Goal: Information Seeking & Learning: Learn about a topic

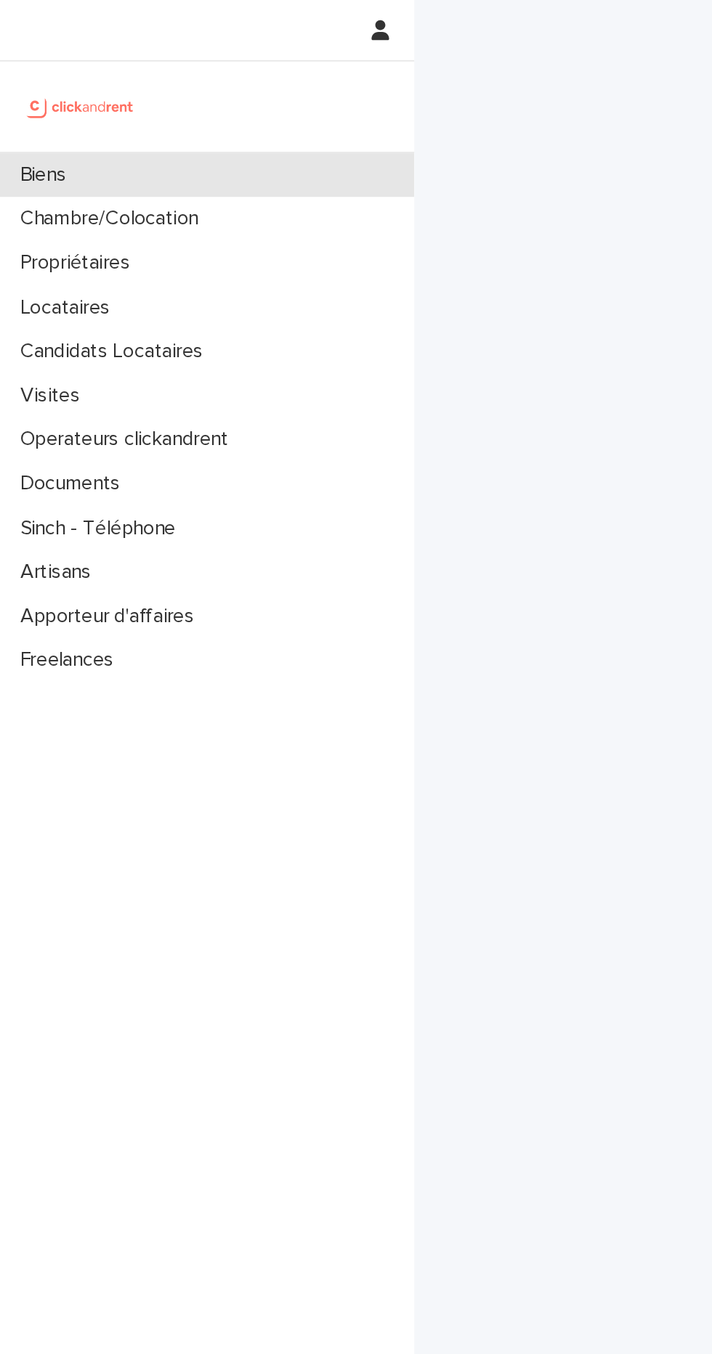
click at [75, 99] on div "Biens" at bounding box center [120, 101] width 240 height 25
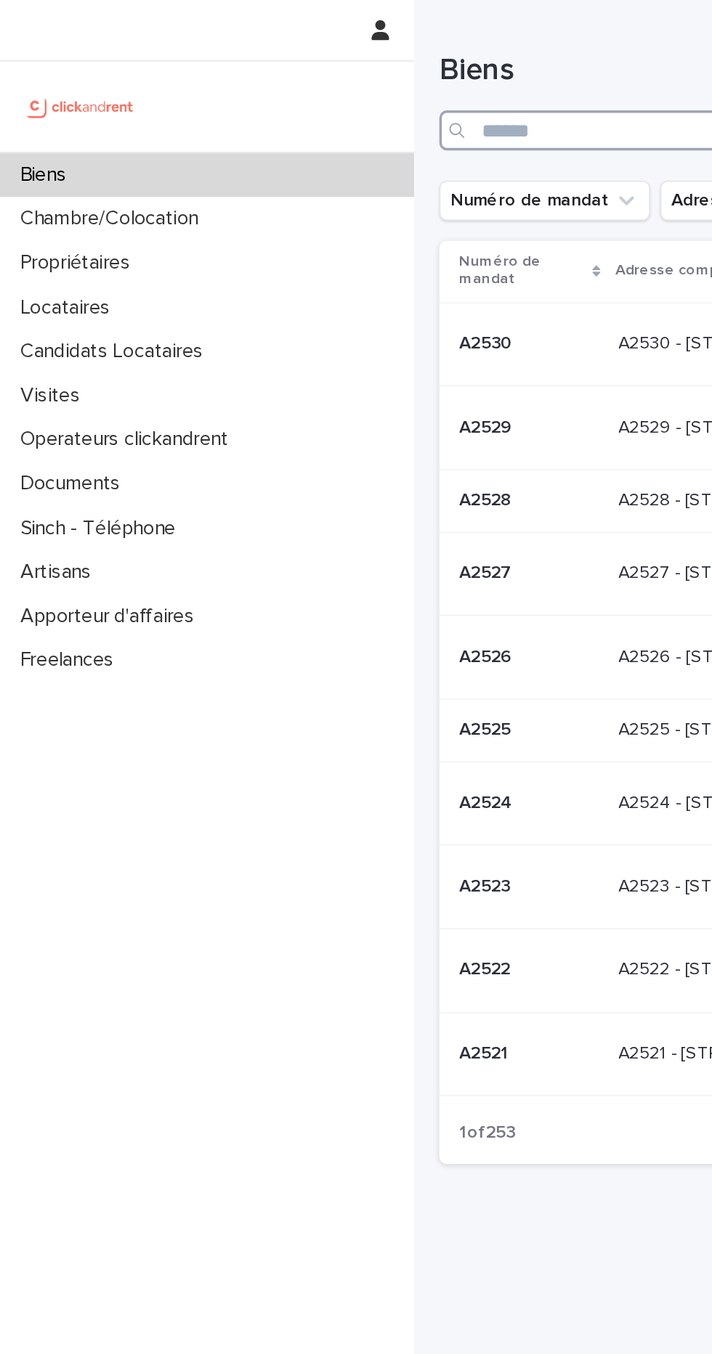
click at [335, 78] on input "Search" at bounding box center [475, 75] width 443 height 23
type input "****"
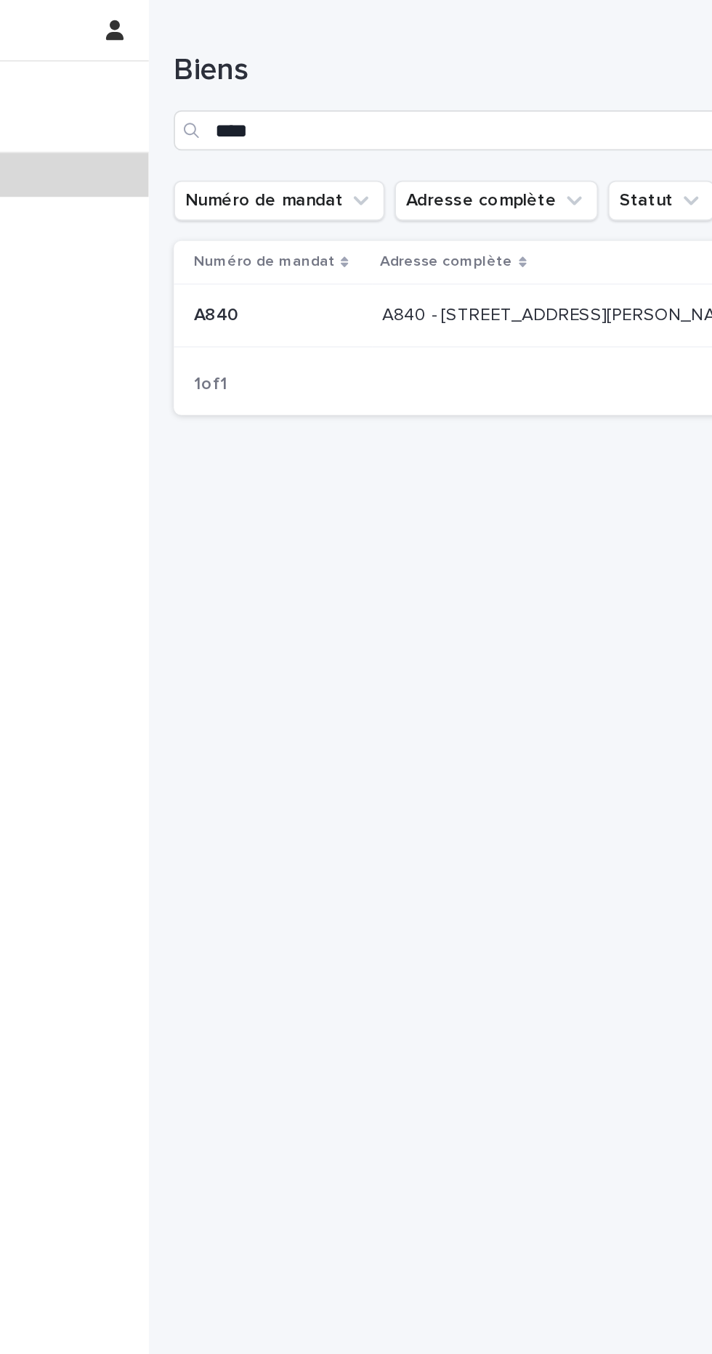
click at [459, 175] on p "A840 - [STREET_ADDRESS][PERSON_NAME]" at bounding box center [481, 181] width 212 height 15
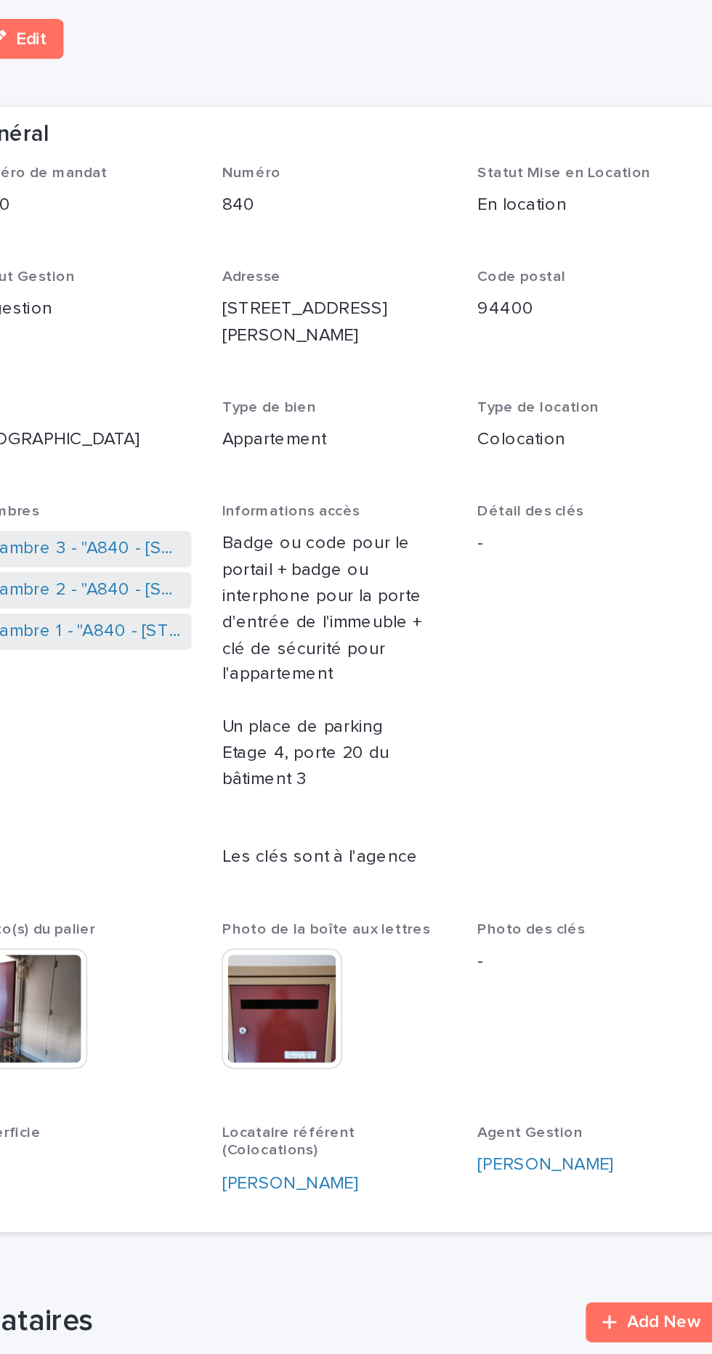
scroll to position [60, 0]
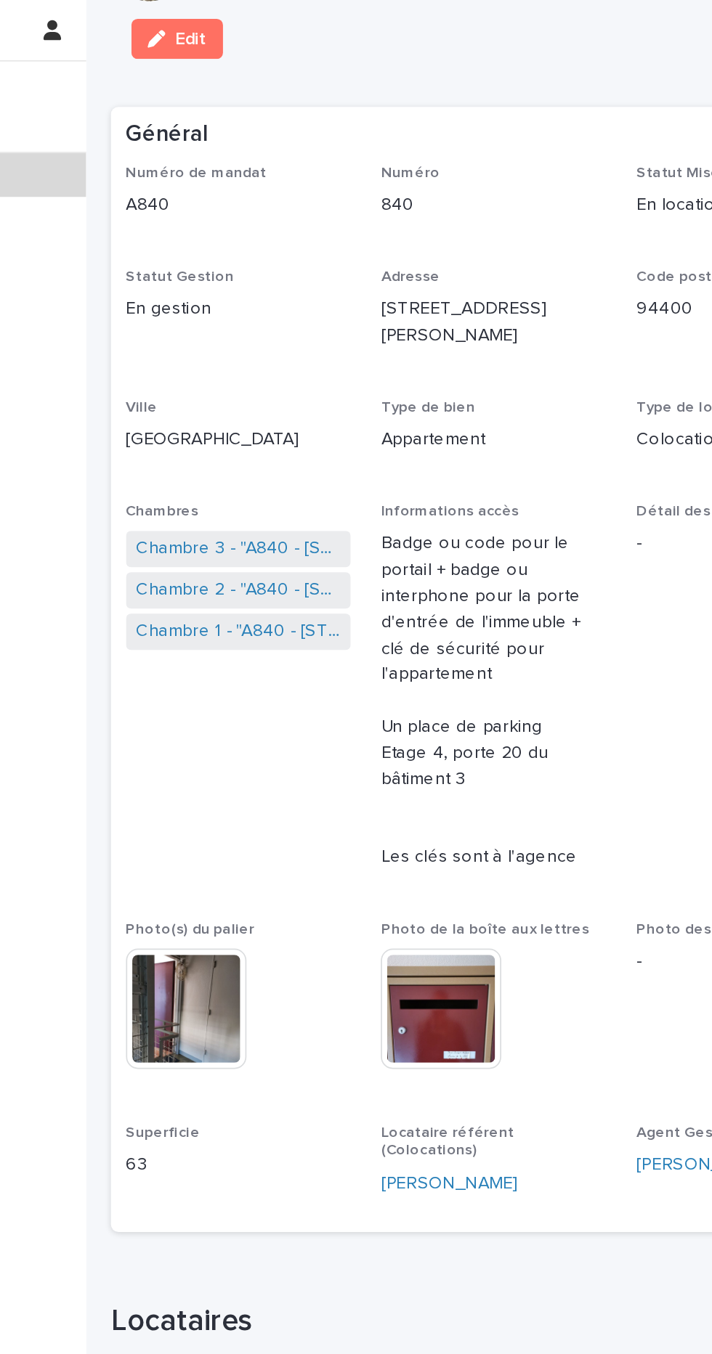
click at [311, 611] on img at bounding box center [298, 584] width 70 height 70
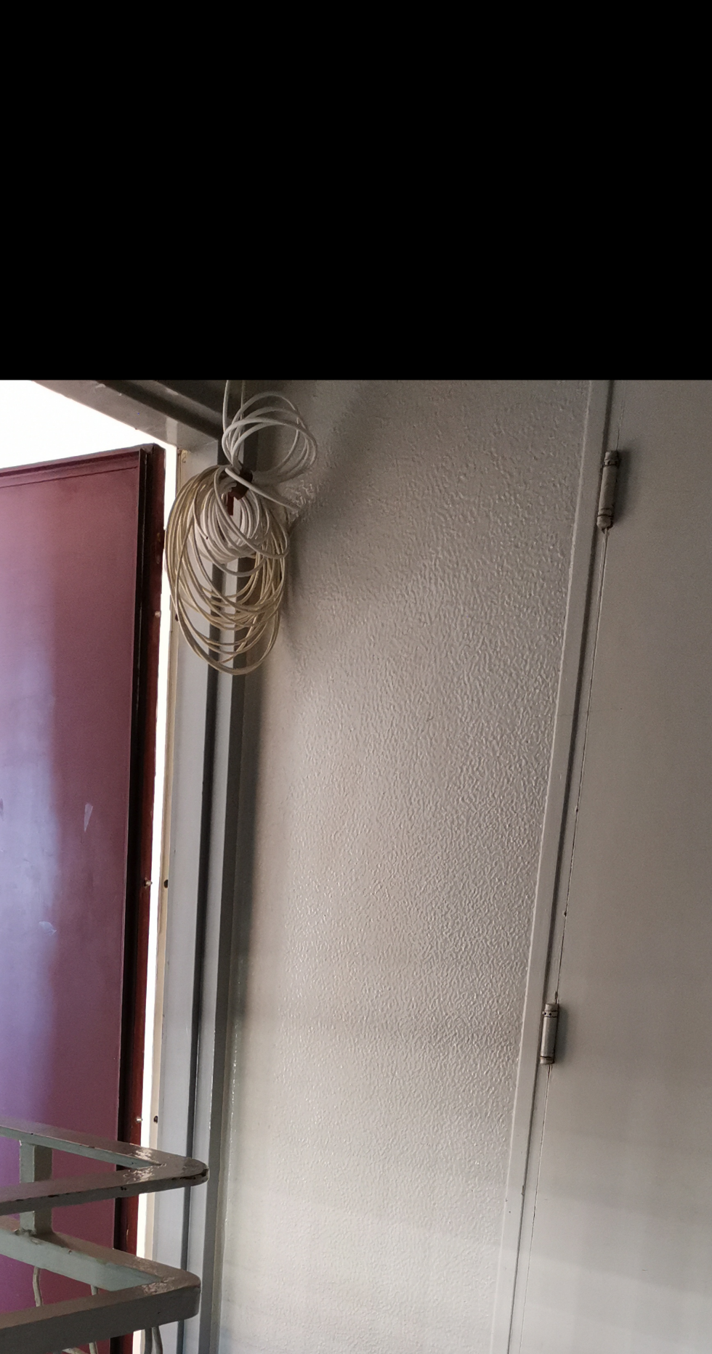
click at [424, 565] on img at bounding box center [356, 694] width 712 height 949
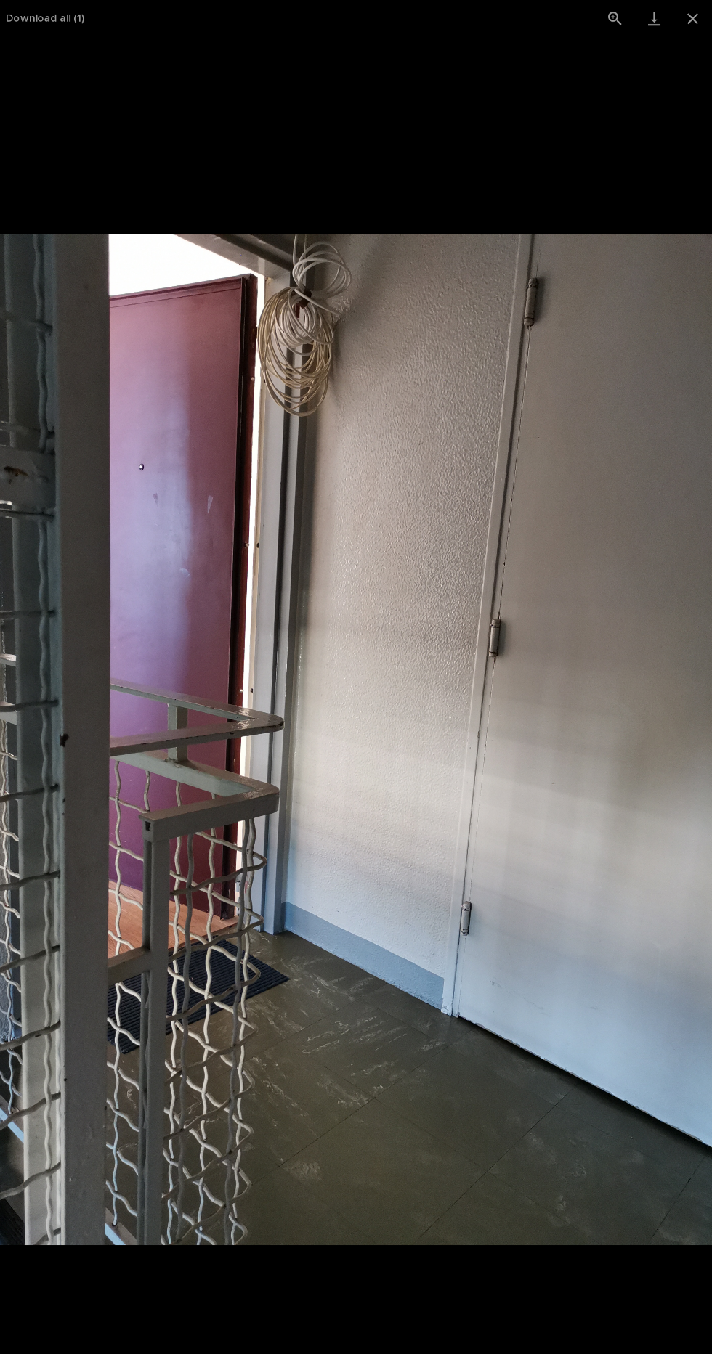
scroll to position [0, 0]
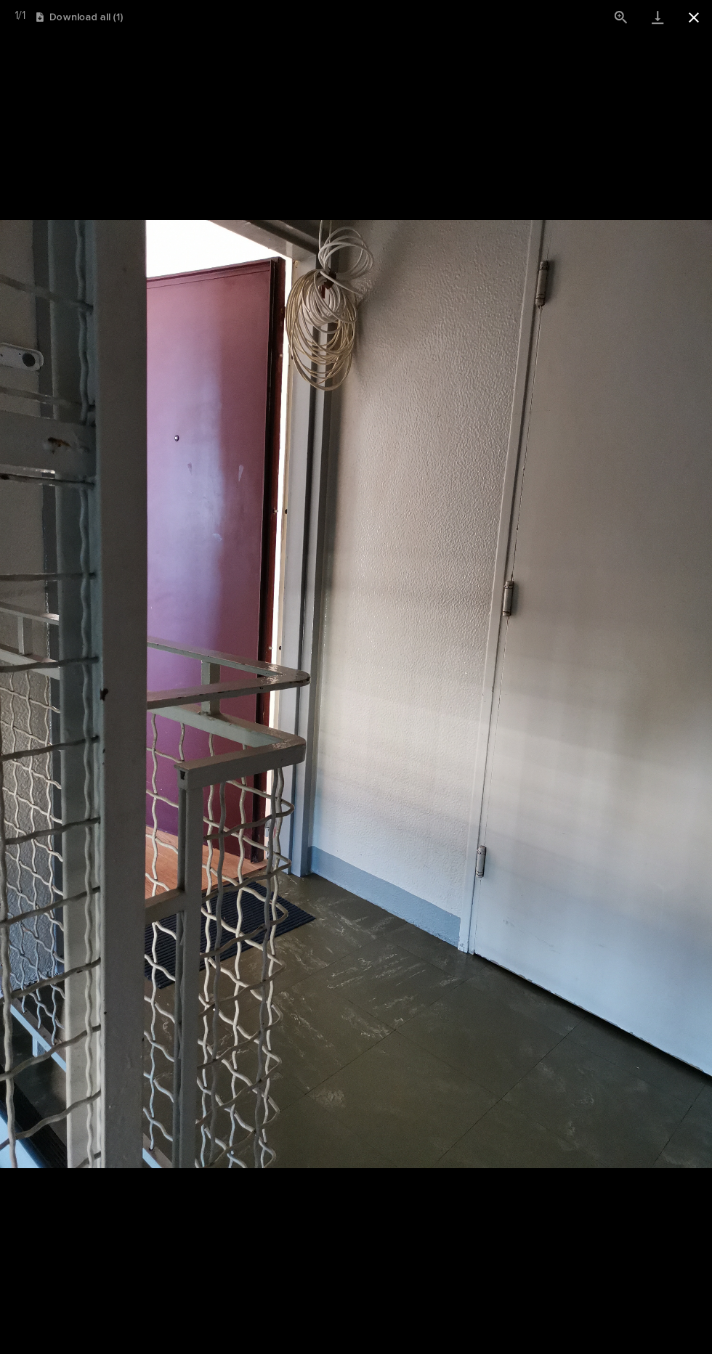
click at [693, 14] on button "Close gallery" at bounding box center [693, 17] width 36 height 34
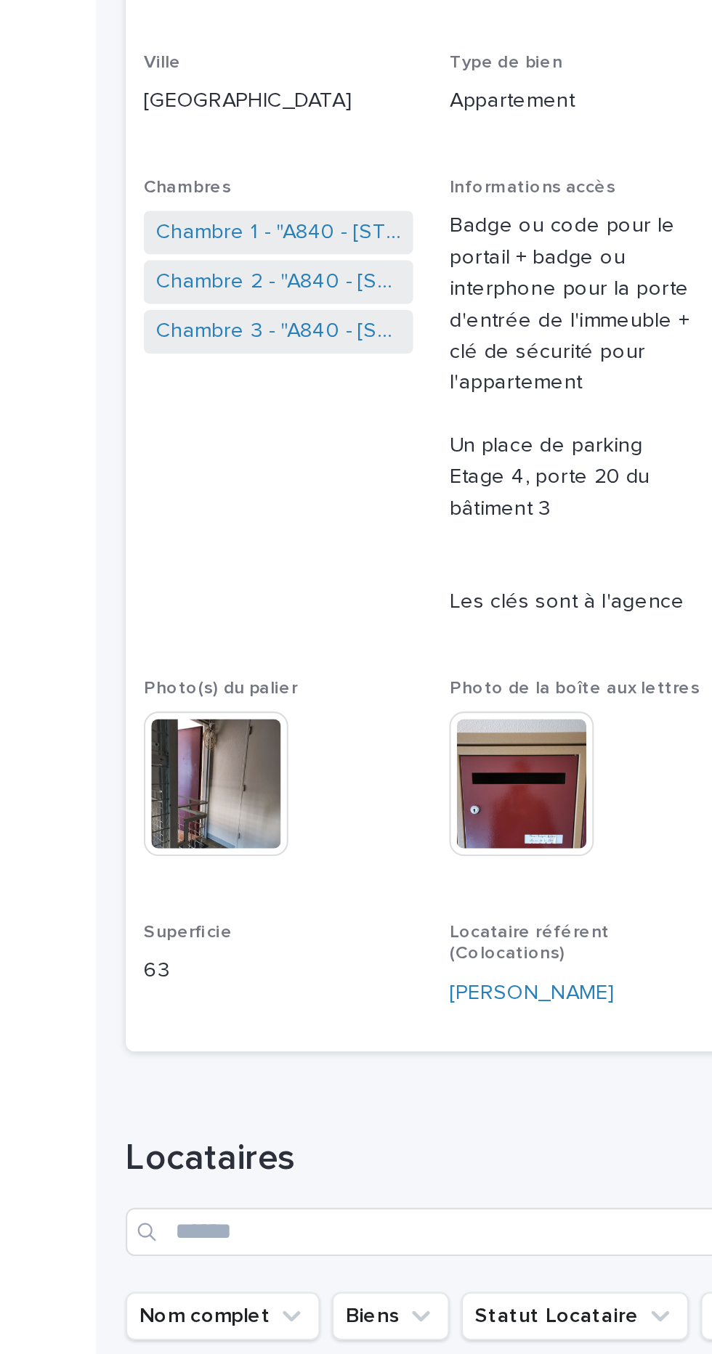
scroll to position [4, 0]
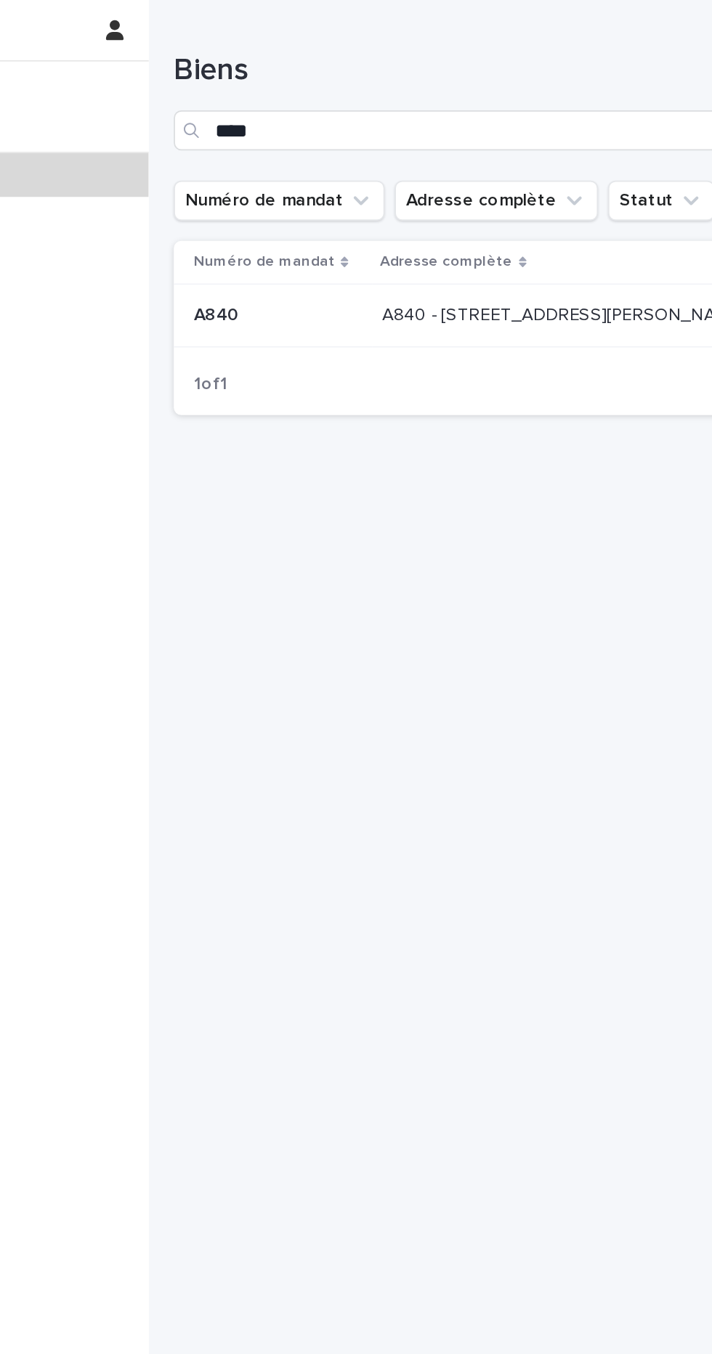
click at [481, 182] on p "A840 - [STREET_ADDRESS][PERSON_NAME]" at bounding box center [481, 181] width 212 height 15
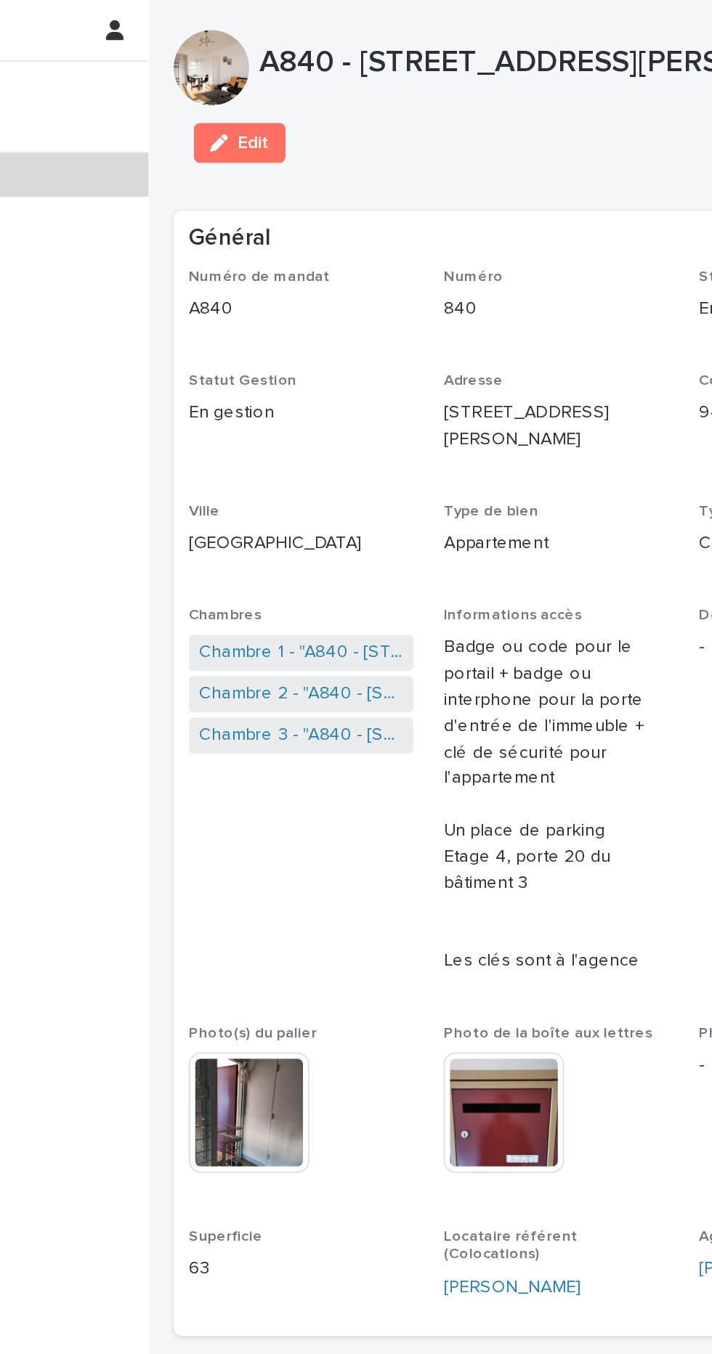
click at [461, 155] on div "Général" at bounding box center [475, 138] width 443 height 33
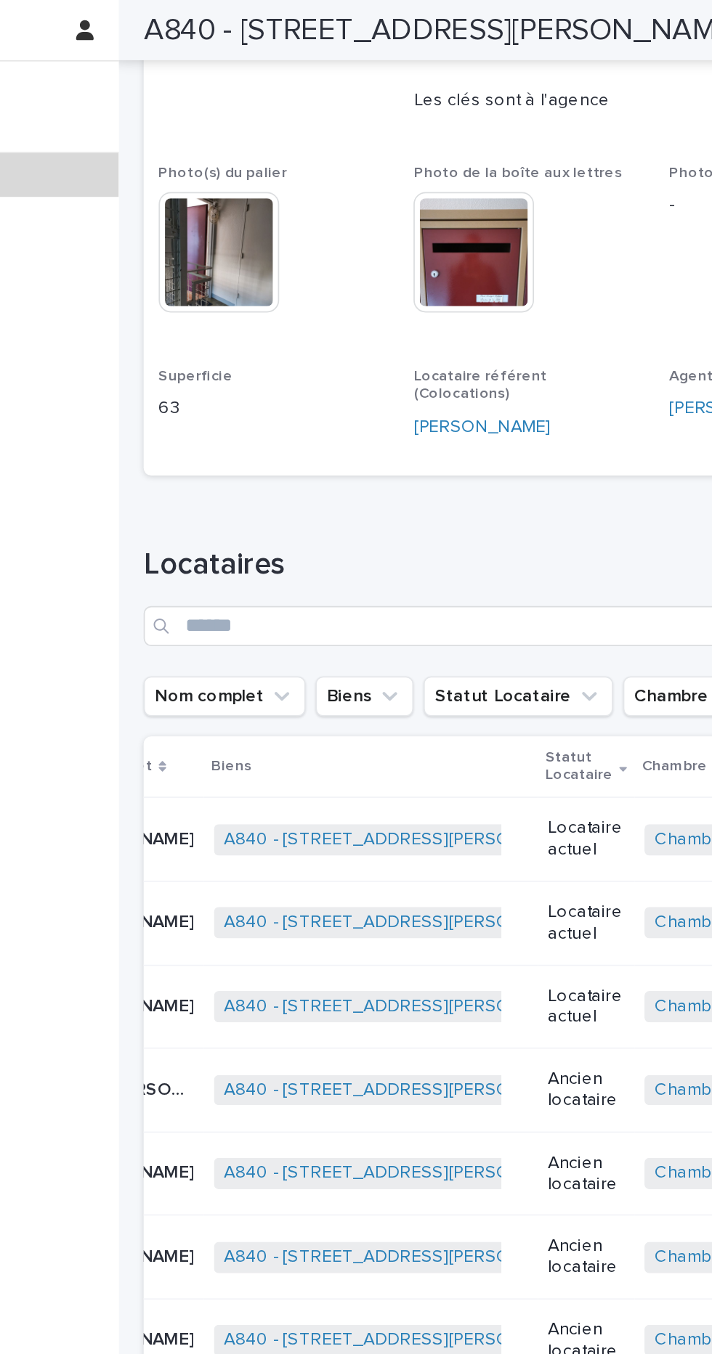
scroll to position [0, 75]
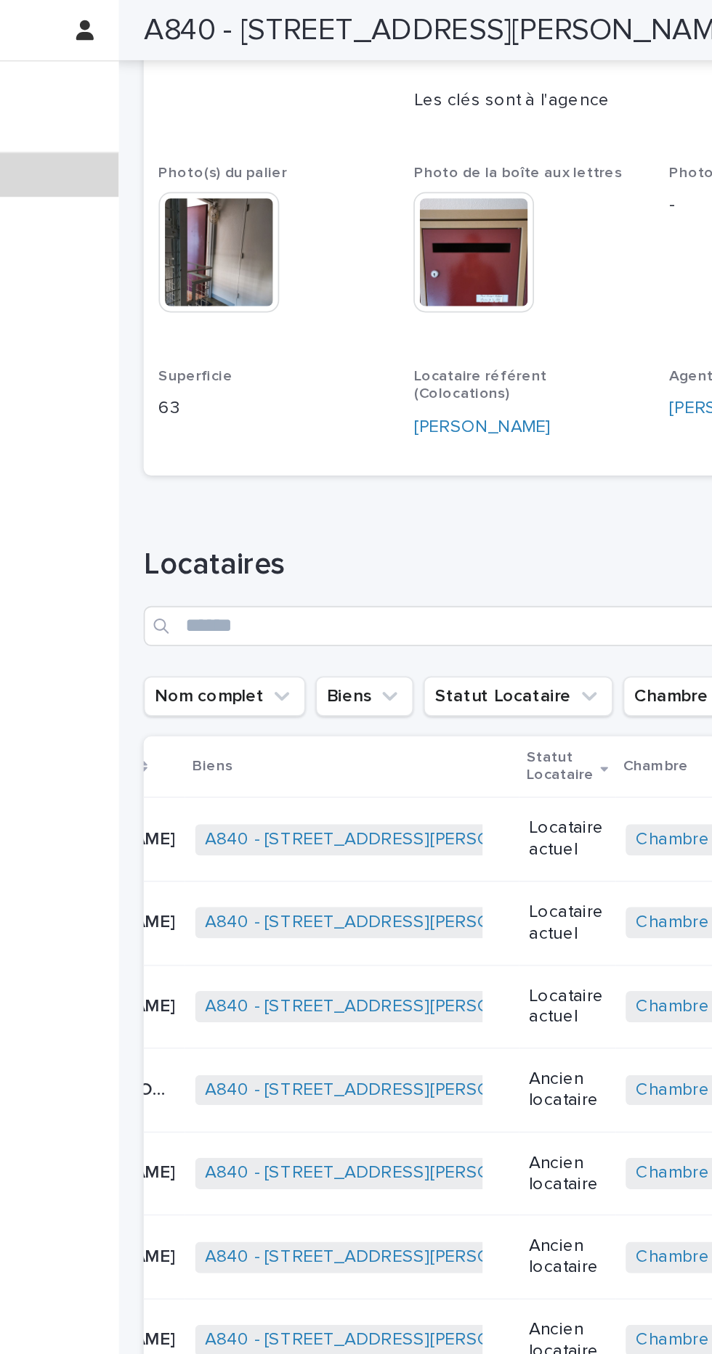
click at [196, 782] on div "Biens Chambre/Colocation Propriétaires Locataires Candidats Locataires Visites …" at bounding box center [120, 722] width 240 height 1266
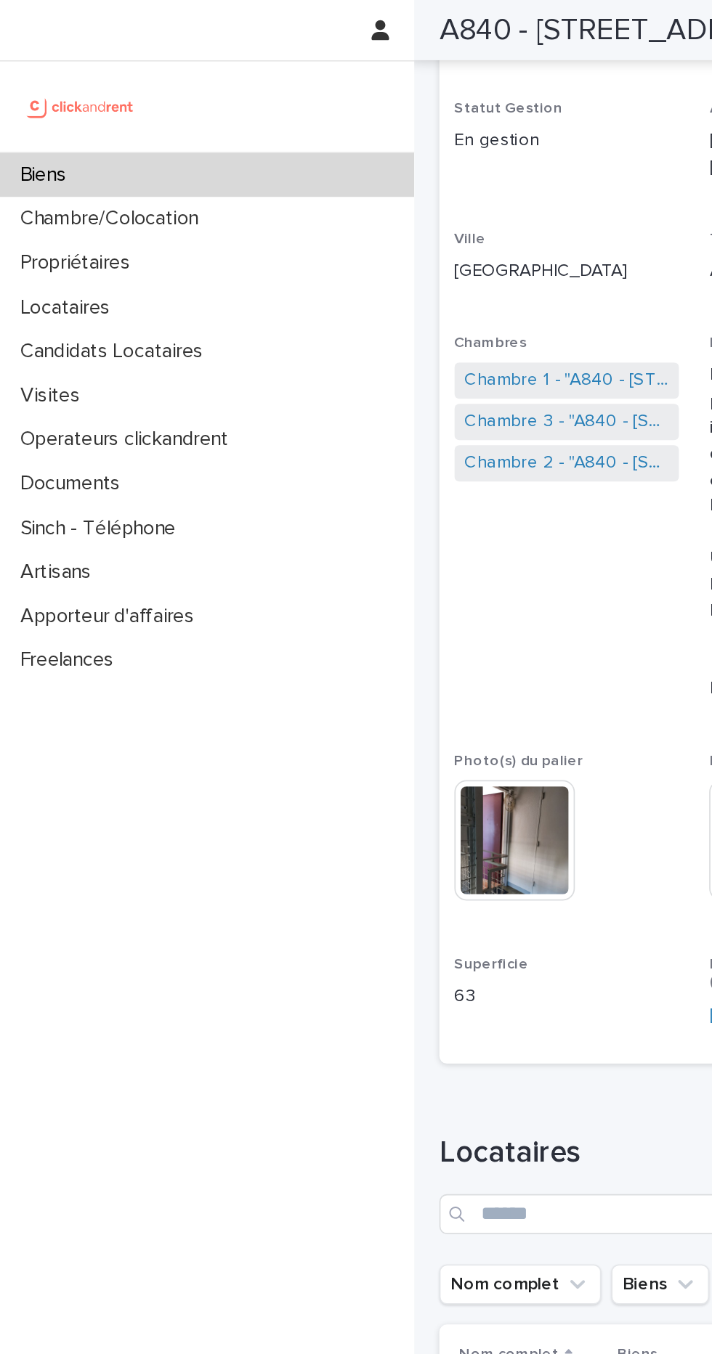
scroll to position [102, 0]
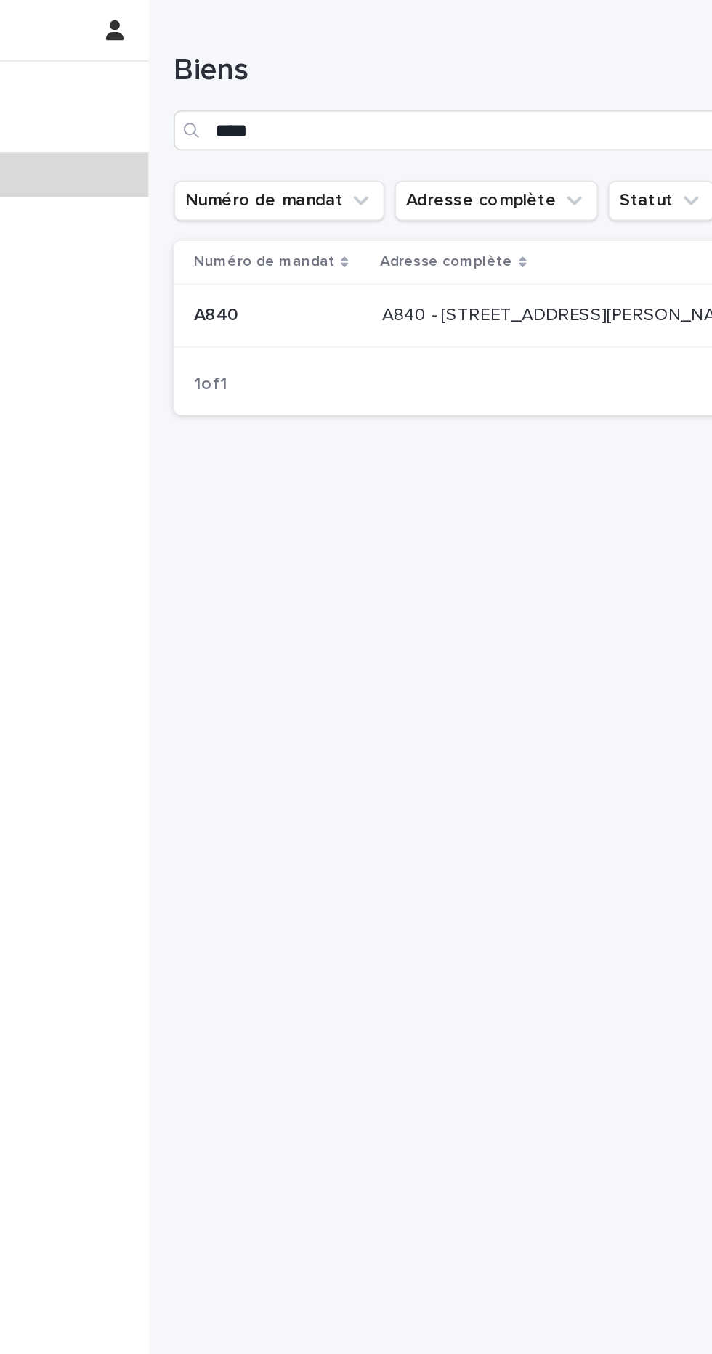
click at [474, 187] on p "A840 - [STREET_ADDRESS][PERSON_NAME]" at bounding box center [481, 181] width 212 height 15
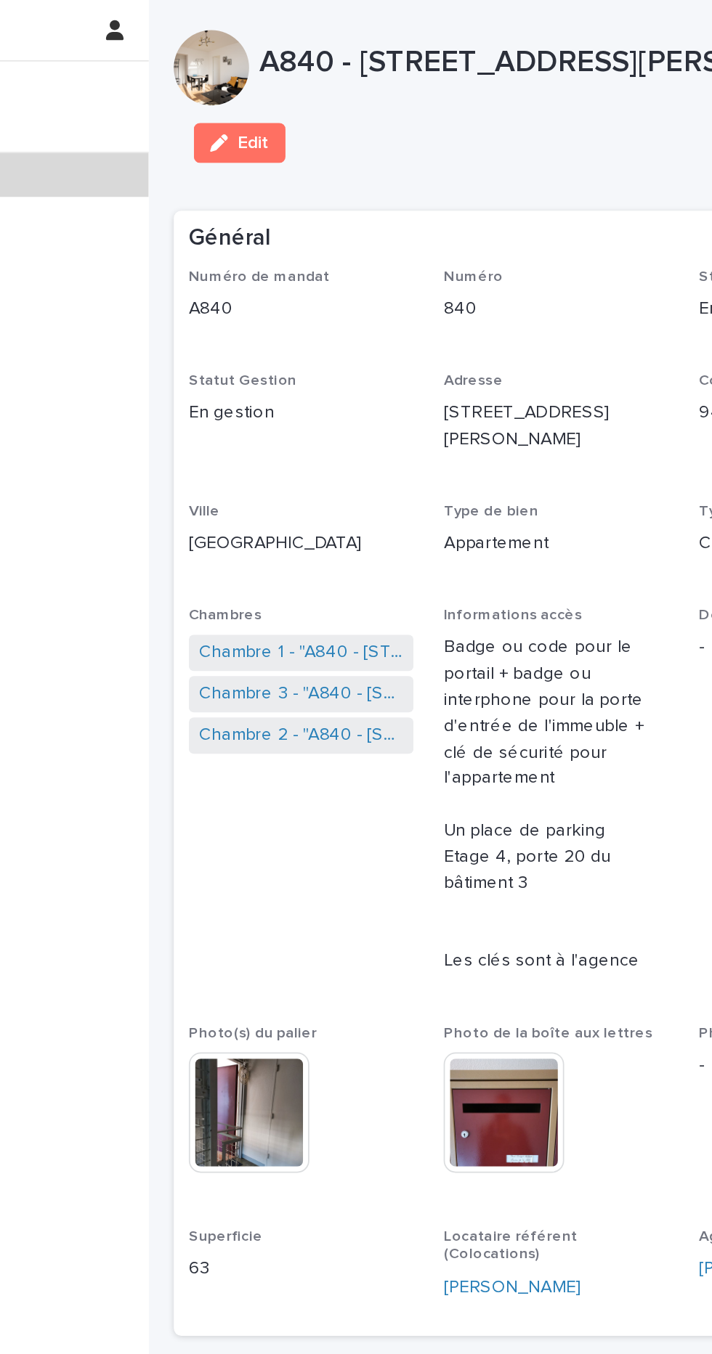
click at [462, 155] on div "Général" at bounding box center [475, 138] width 443 height 33
click at [360, 433] on link "Chambre 1 - "A840 - [STREET_ADDRESS][PERSON_NAME]"" at bounding box center [328, 425] width 118 height 15
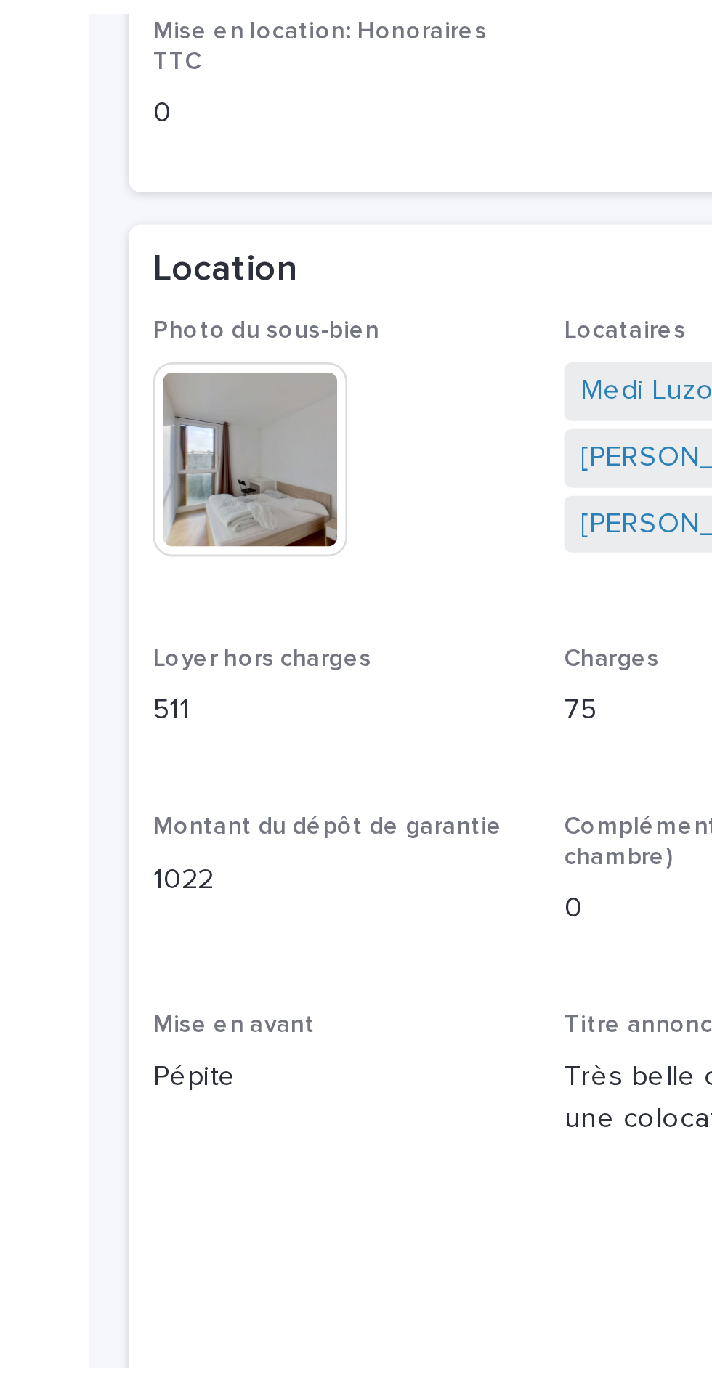
scroll to position [8, 0]
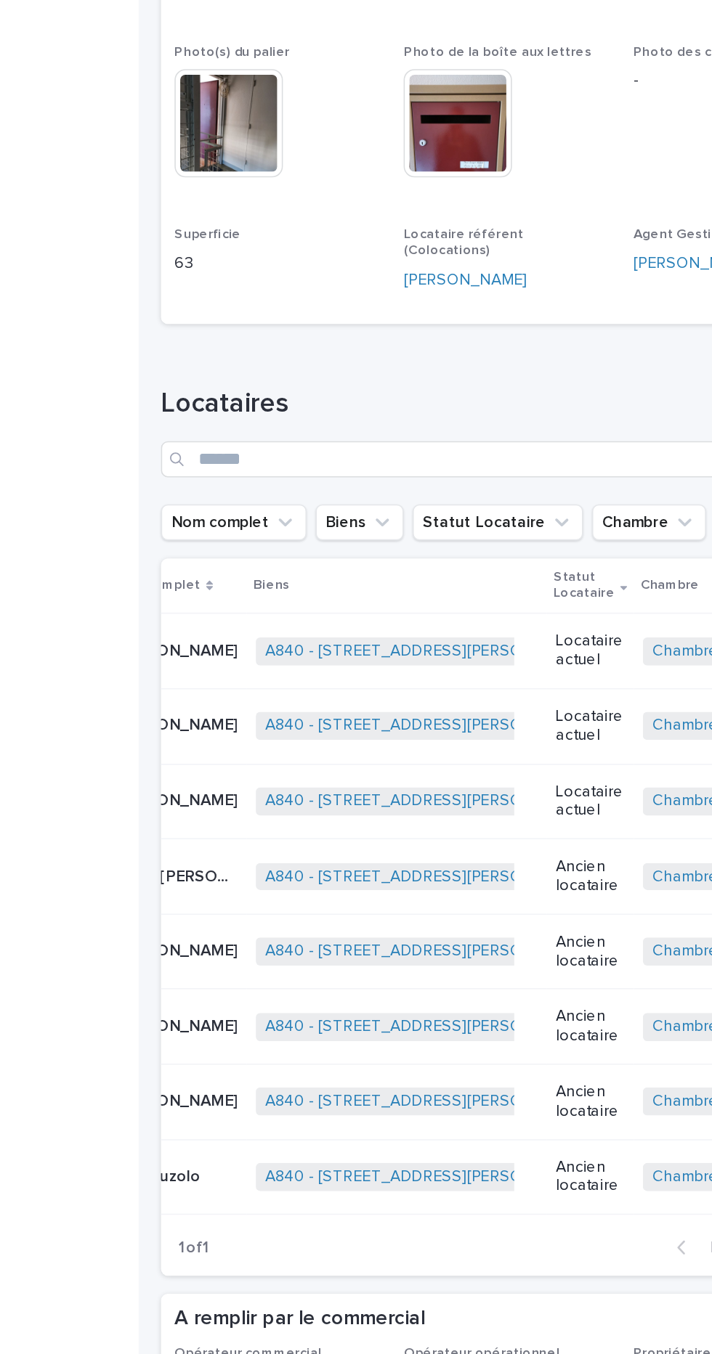
scroll to position [0, 75]
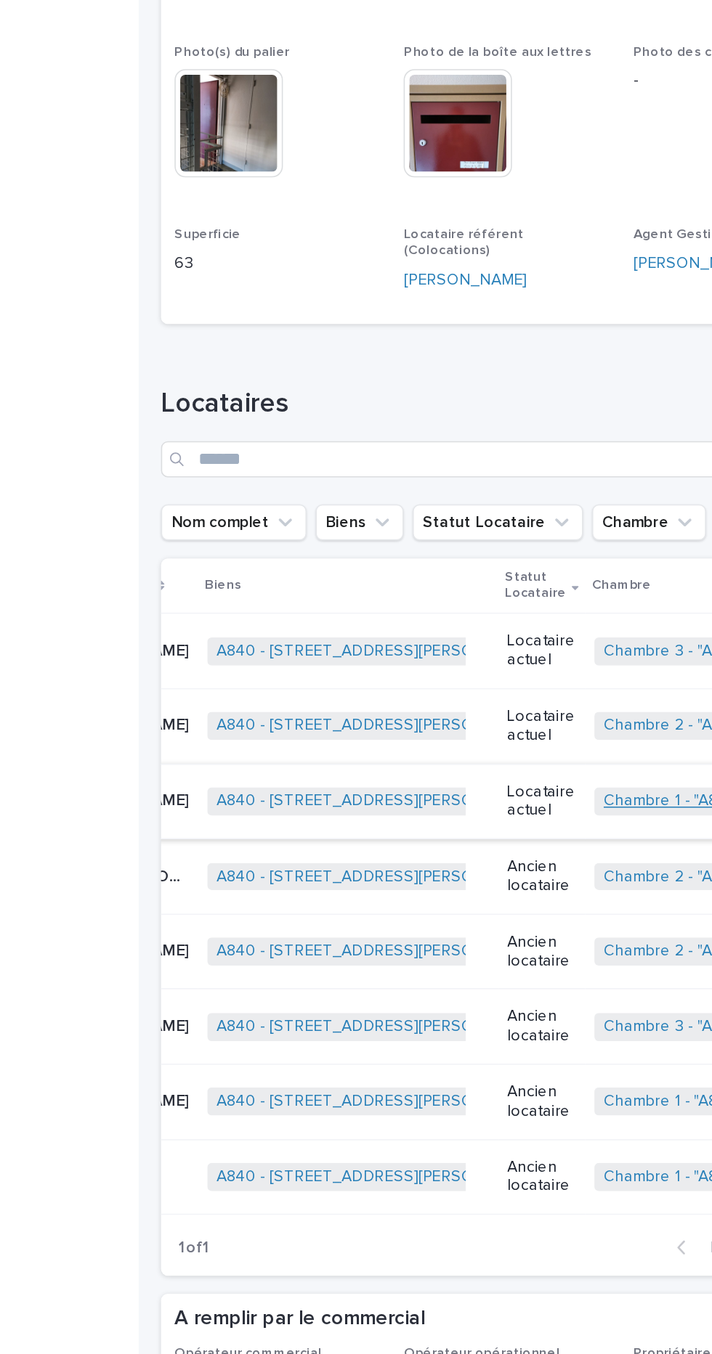
click at [551, 829] on link "Chambre 1 - "A840 - [STREET_ADDRESS][PERSON_NAME]"" at bounding box center [676, 829] width 274 height 12
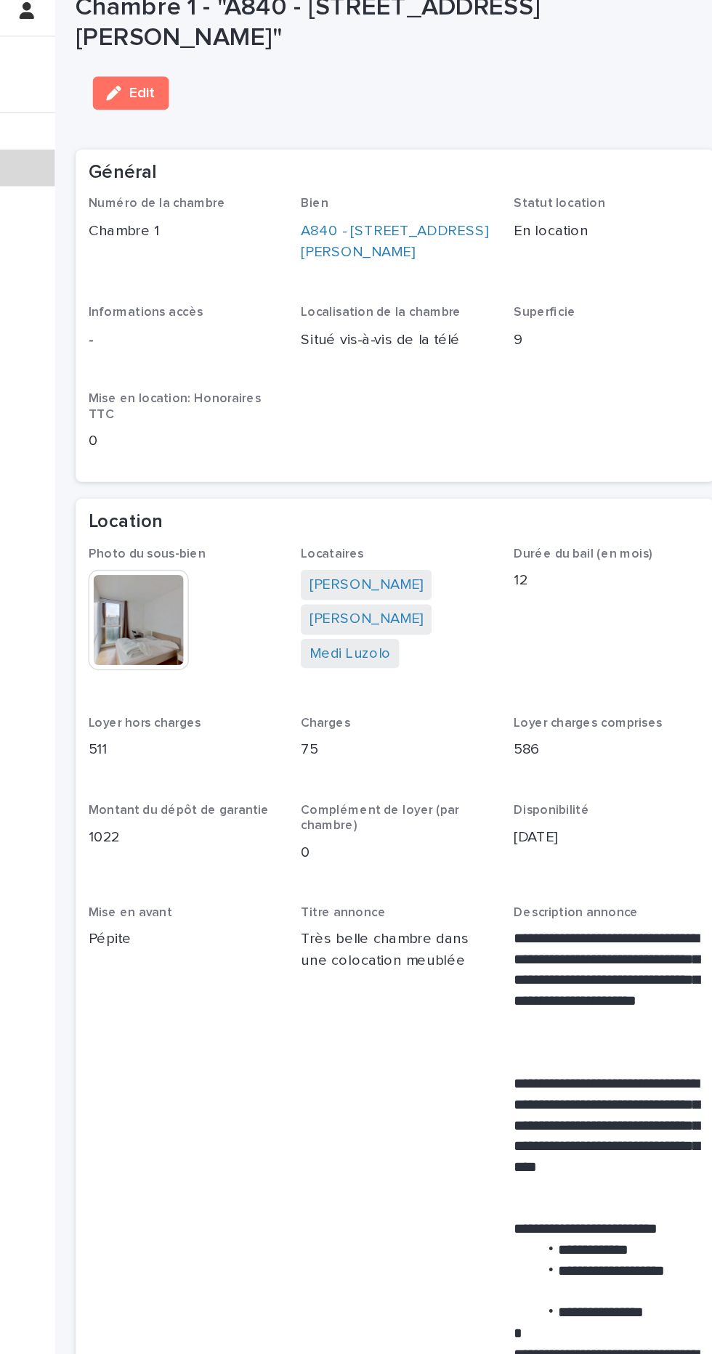
scroll to position [11, 0]
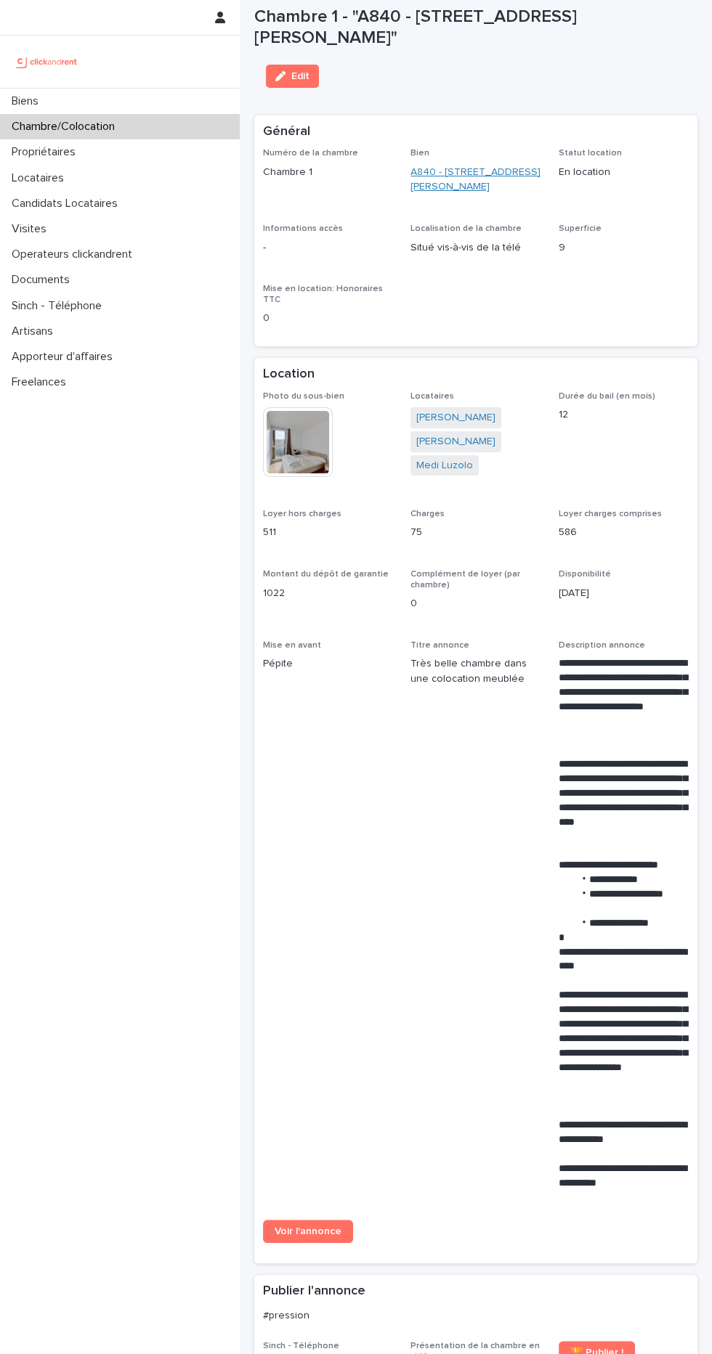
click at [446, 183] on link "A840 - [STREET_ADDRESS][PERSON_NAME]" at bounding box center [475, 180] width 130 height 30
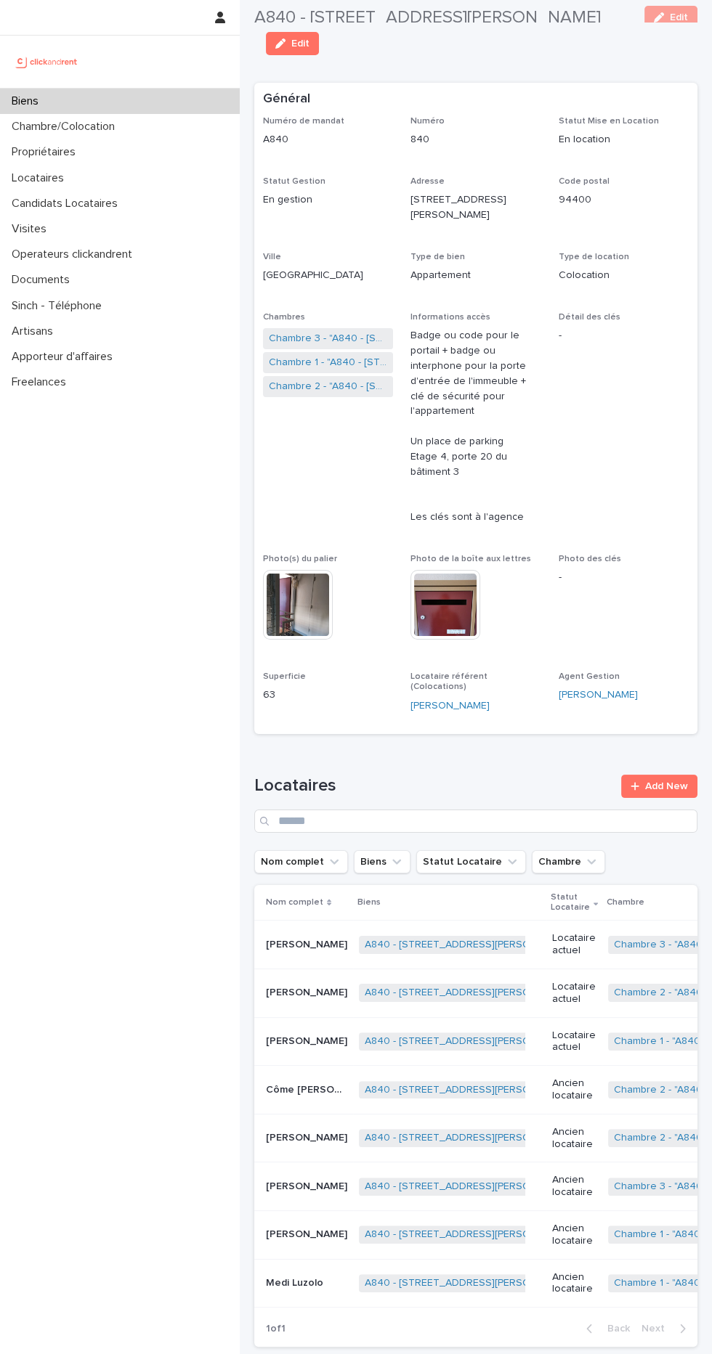
scroll to position [40, 0]
click at [333, 394] on link "Chambre 2 - "A840 - [STREET_ADDRESS][PERSON_NAME]"" at bounding box center [328, 385] width 118 height 15
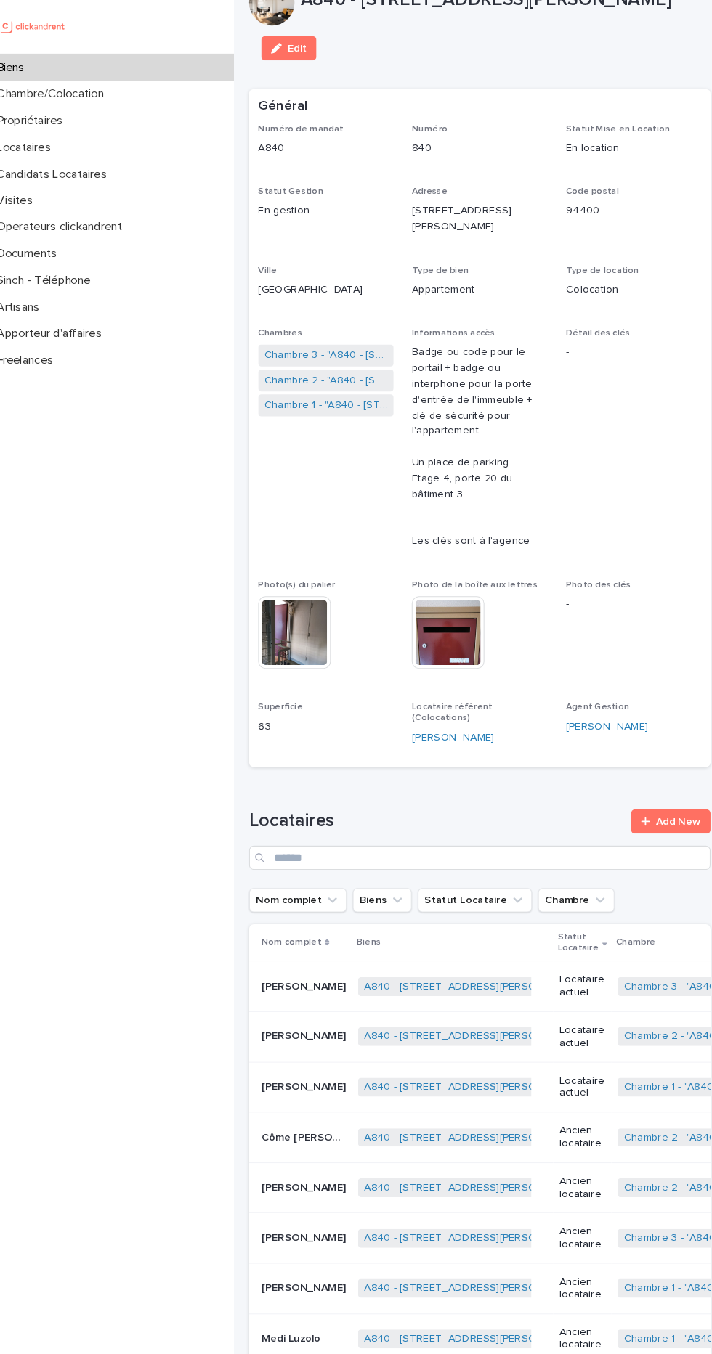
scroll to position [0, 2]
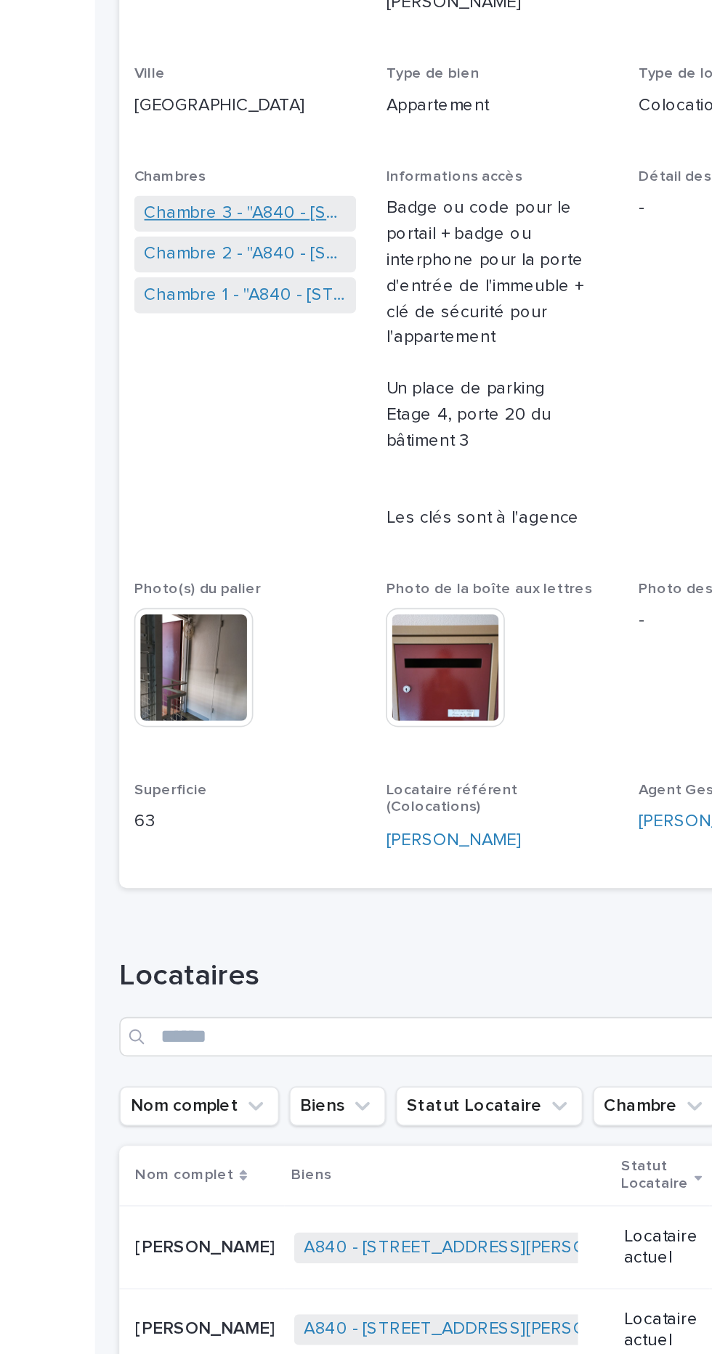
click at [359, 386] on link "Chambre 3 - "A840 - [STREET_ADDRESS][PERSON_NAME]"" at bounding box center [328, 377] width 118 height 15
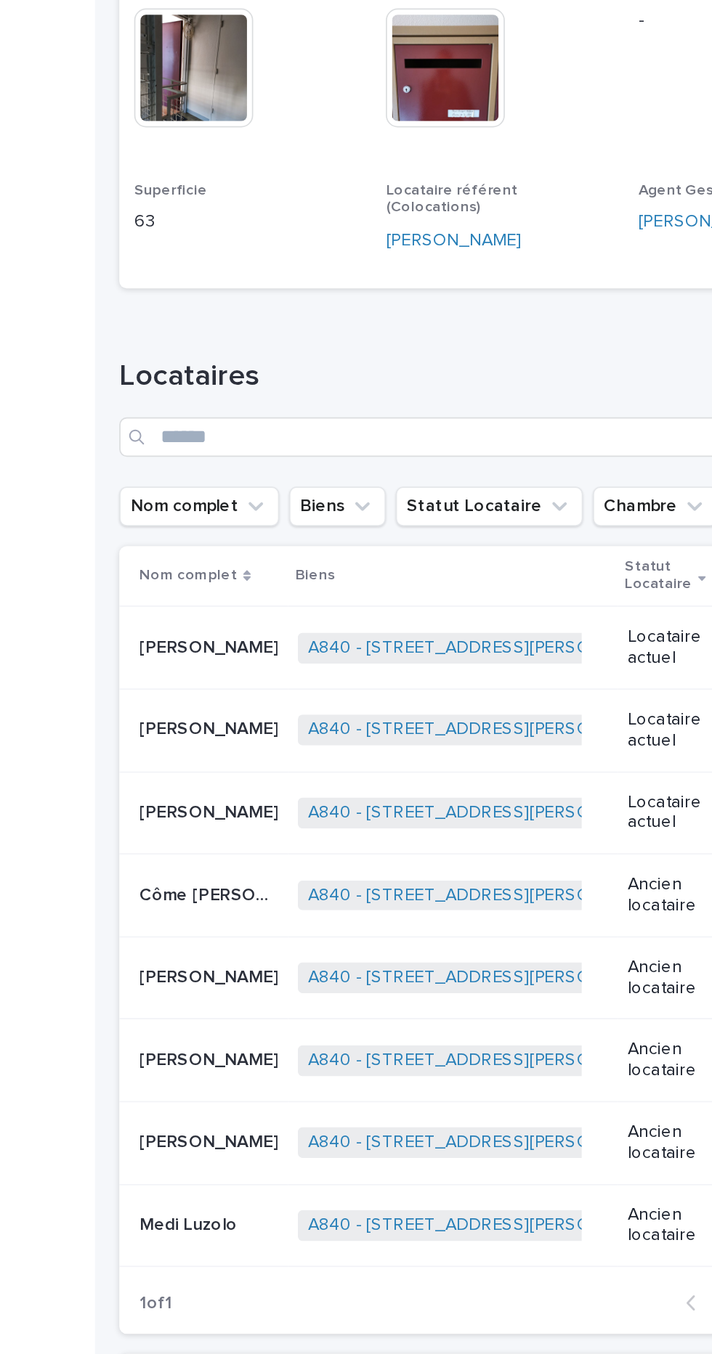
click at [269, 648] on td "Cyprien Deruelle Cyprien Deruelle" at bounding box center [303, 632] width 99 height 49
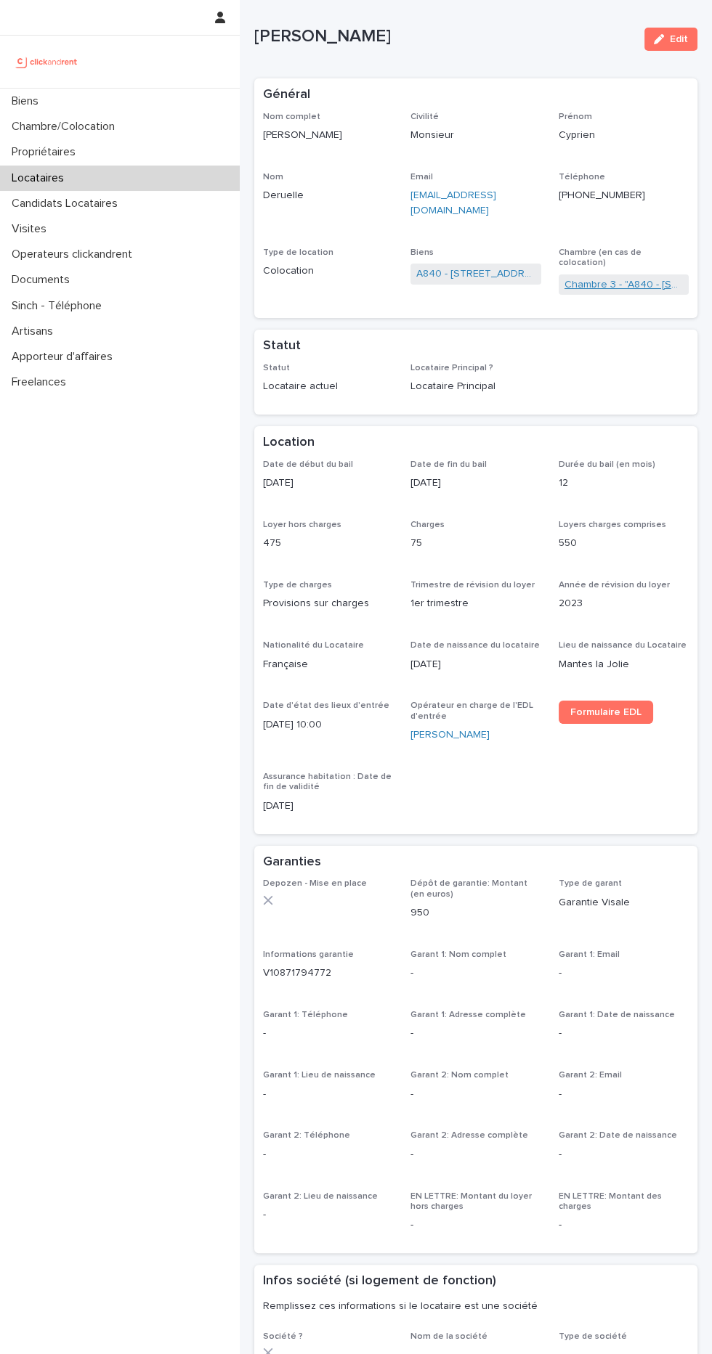
click at [638, 277] on link "Chambre 3 - "A840 - [STREET_ADDRESS][PERSON_NAME]"" at bounding box center [623, 284] width 118 height 15
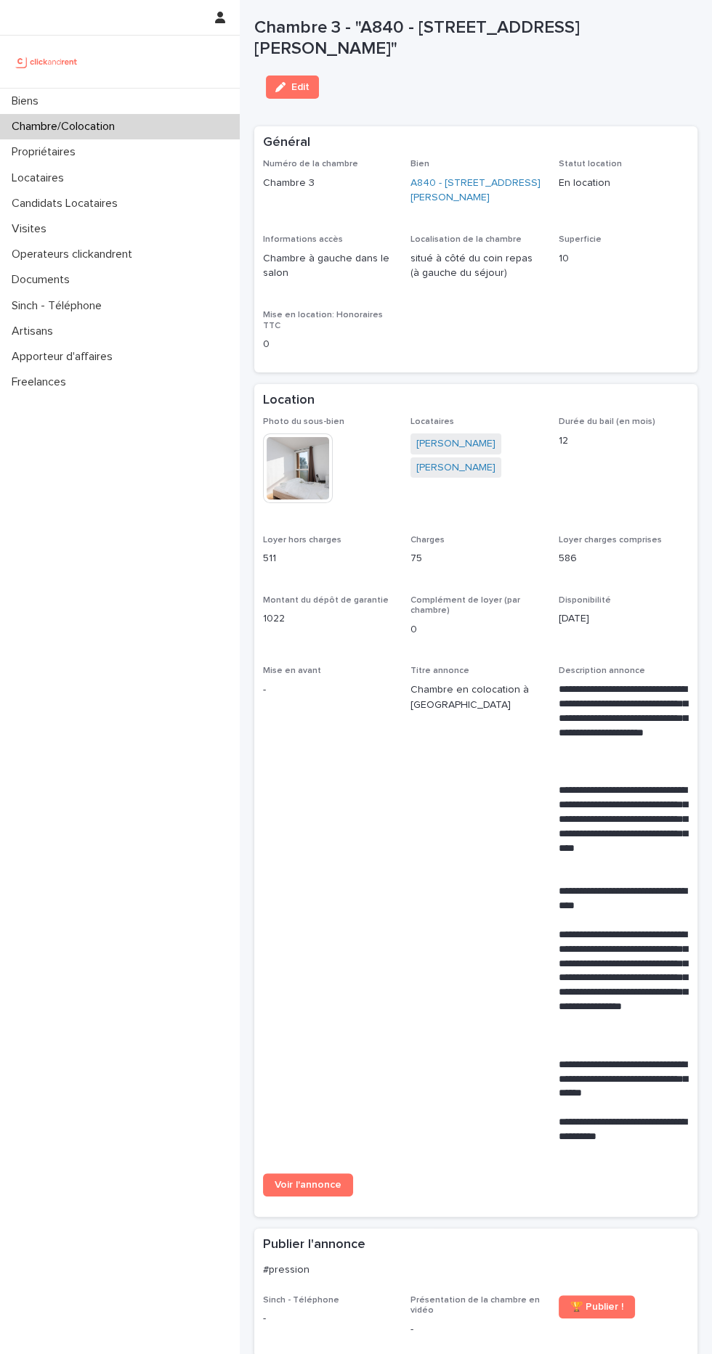
scroll to position [4, 0]
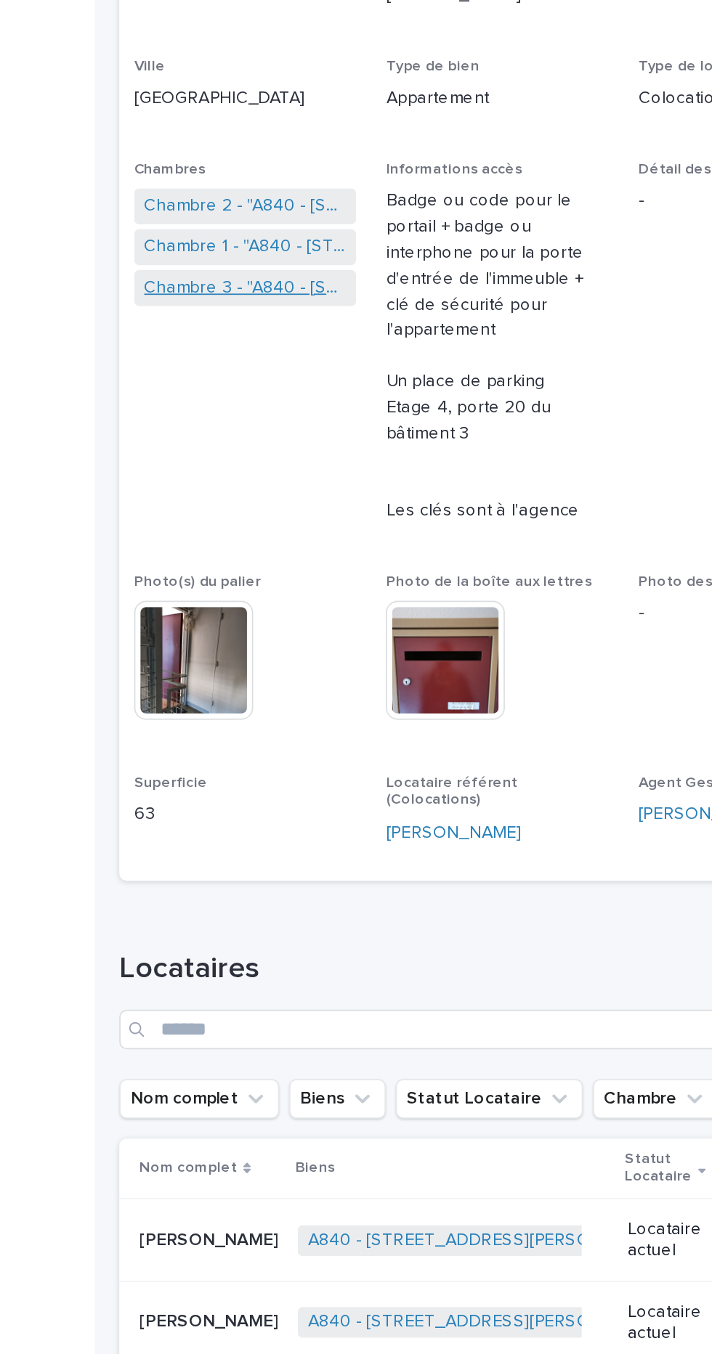
click at [279, 429] on link "Chambre 3 - "A840 - [STREET_ADDRESS][PERSON_NAME]"" at bounding box center [328, 421] width 118 height 15
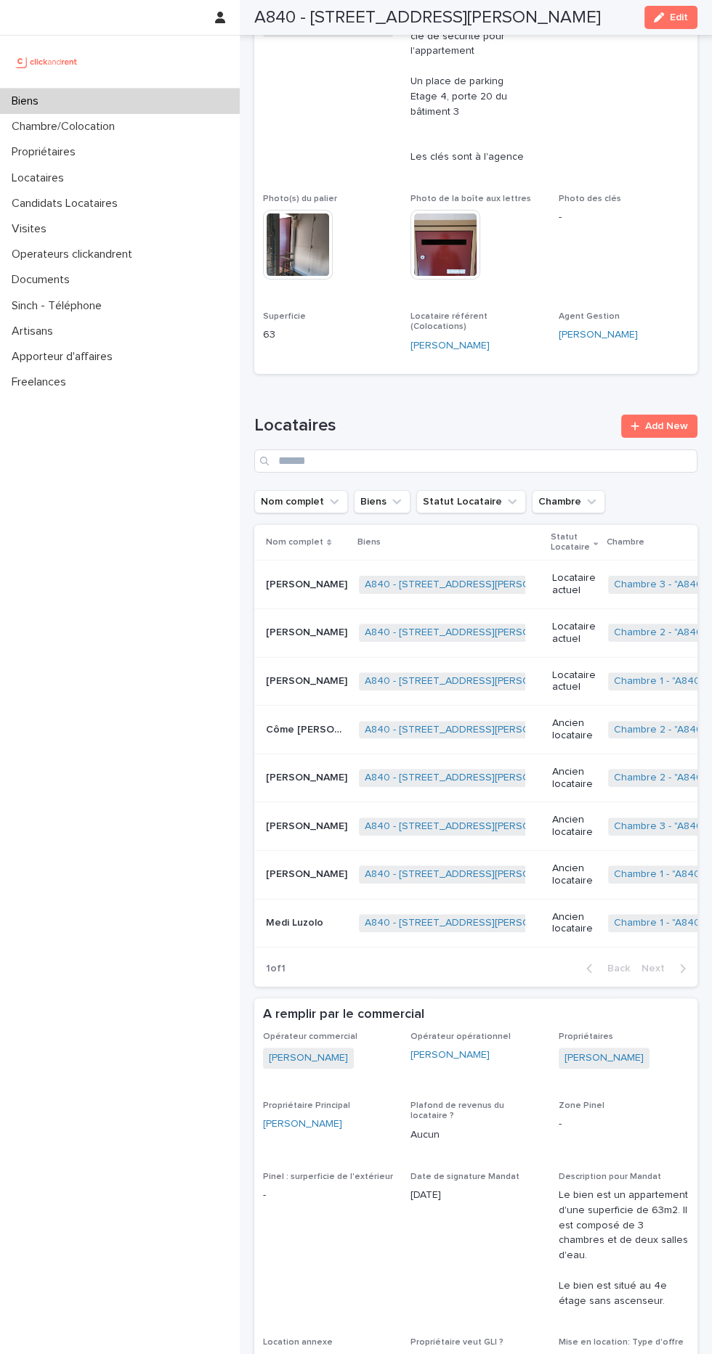
scroll to position [396, 0]
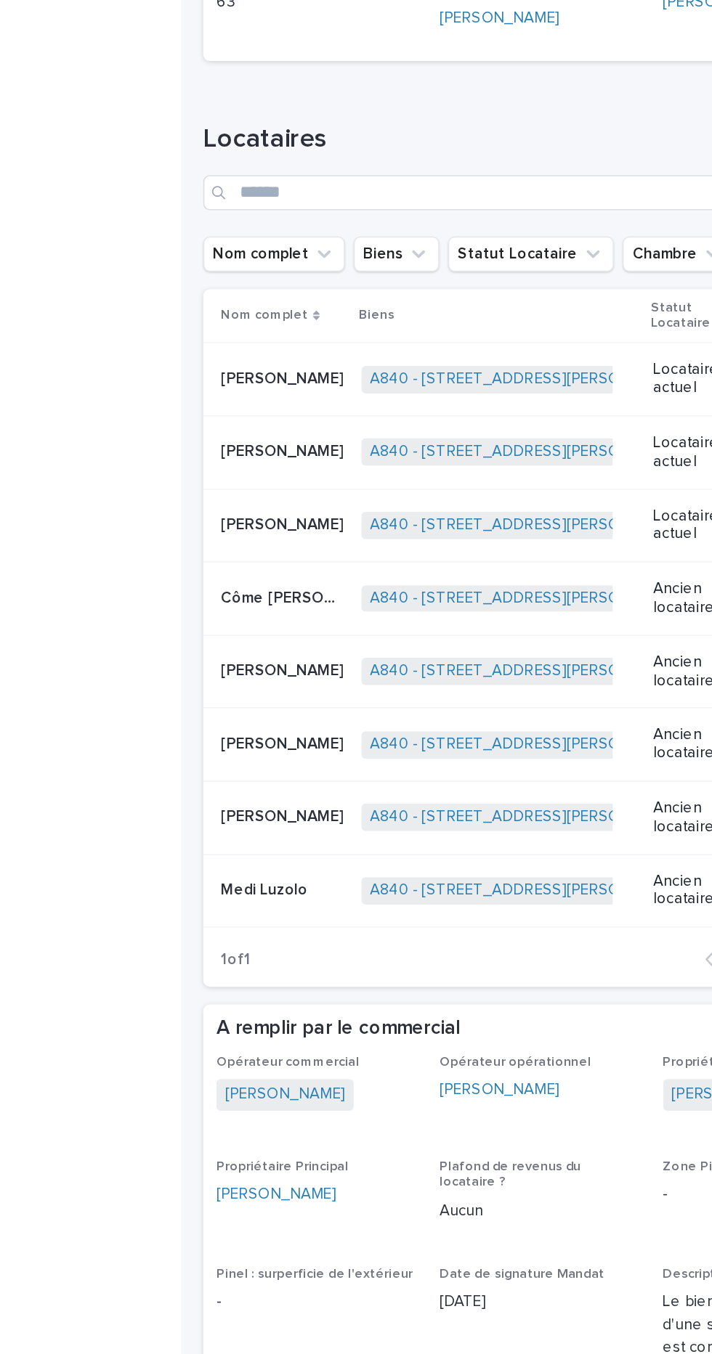
click at [301, 697] on td "Yann Vidi Amougou Yann Vidi Amougou" at bounding box center [303, 684] width 99 height 49
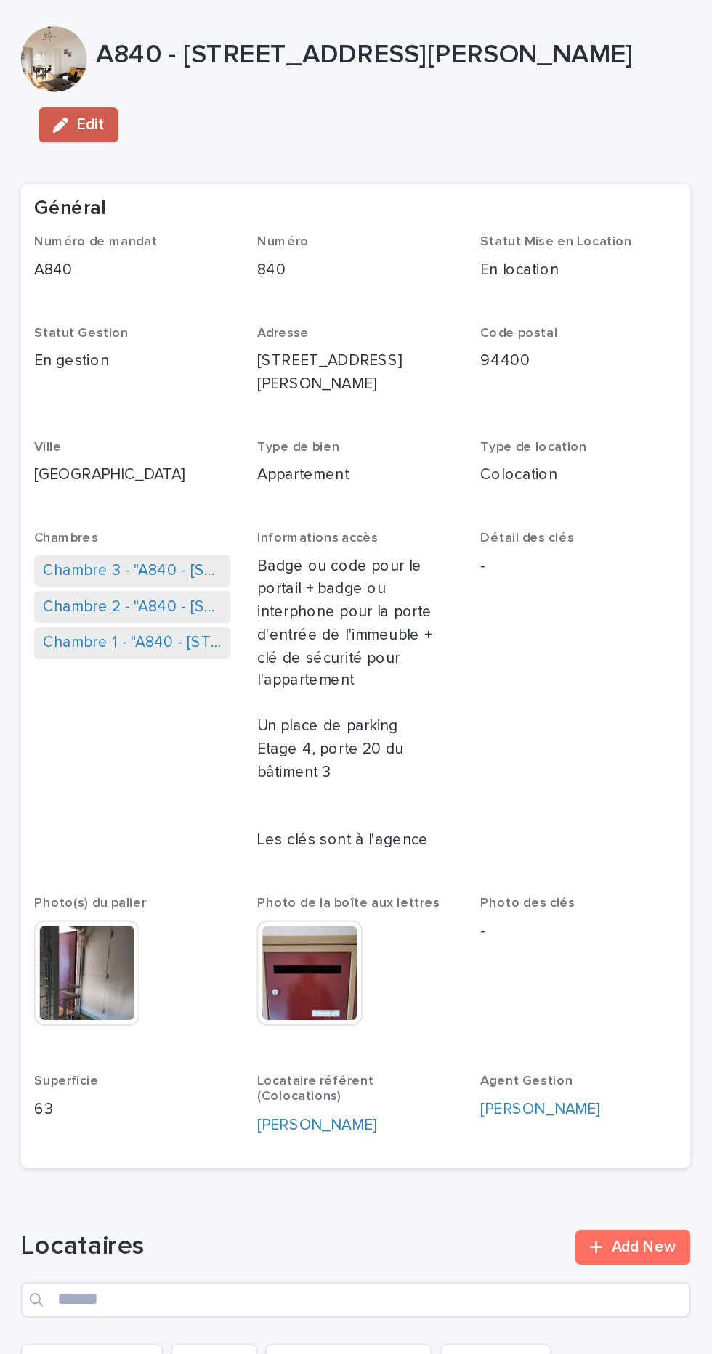
click at [286, 88] on div "button" at bounding box center [283, 83] width 16 height 10
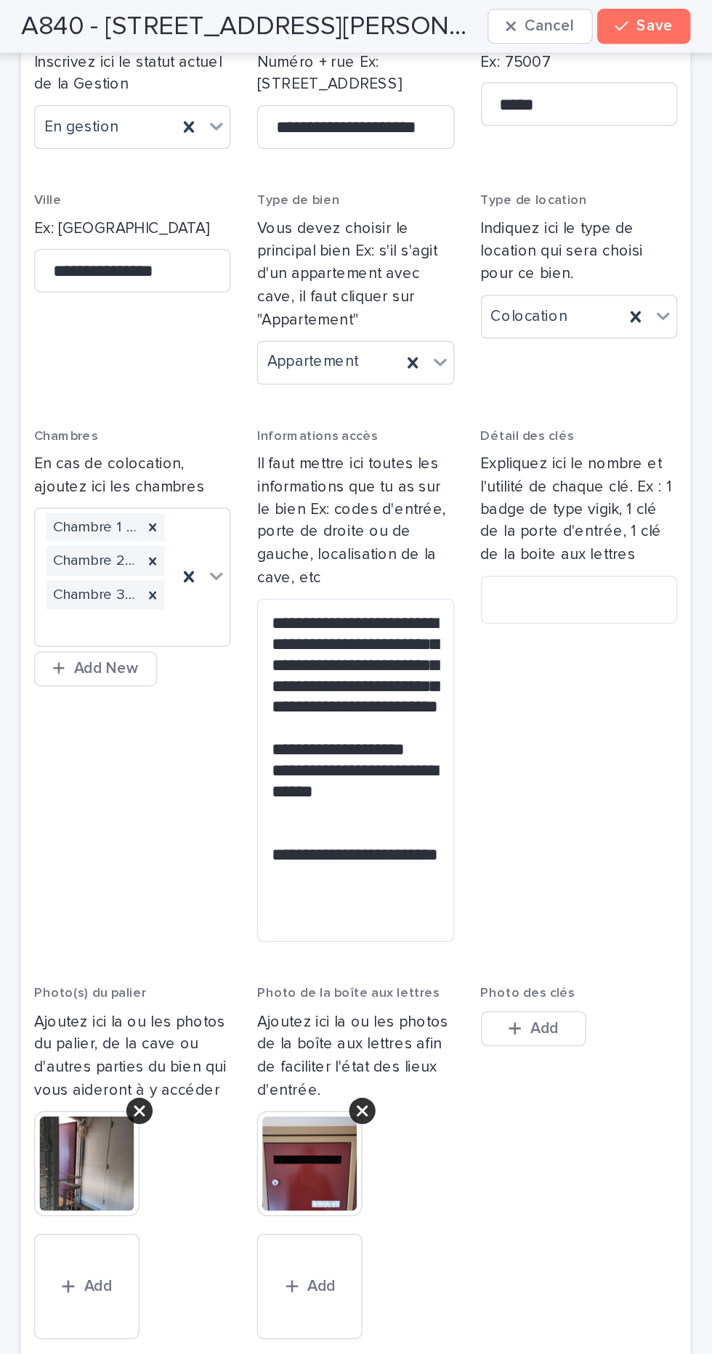
scroll to position [281, 0]
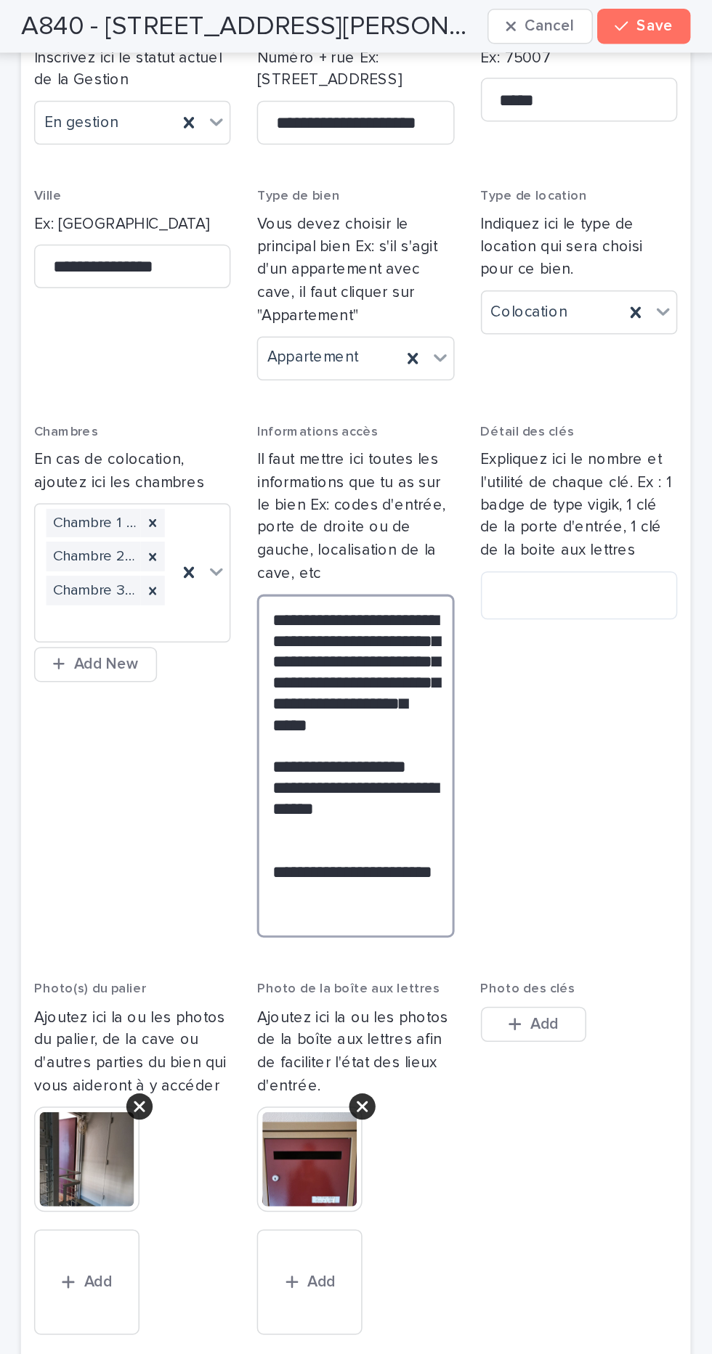
click at [500, 574] on textarea "**********" at bounding box center [475, 507] width 130 height 227
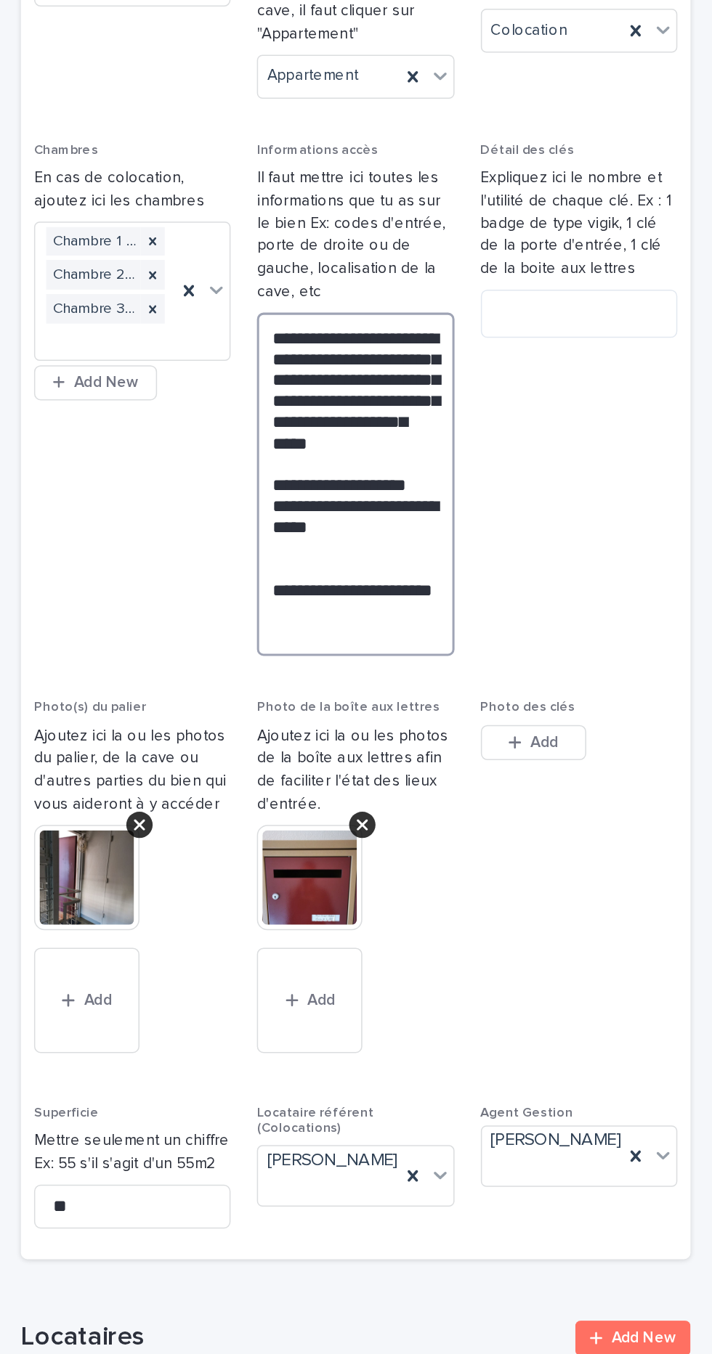
scroll to position [374, 0]
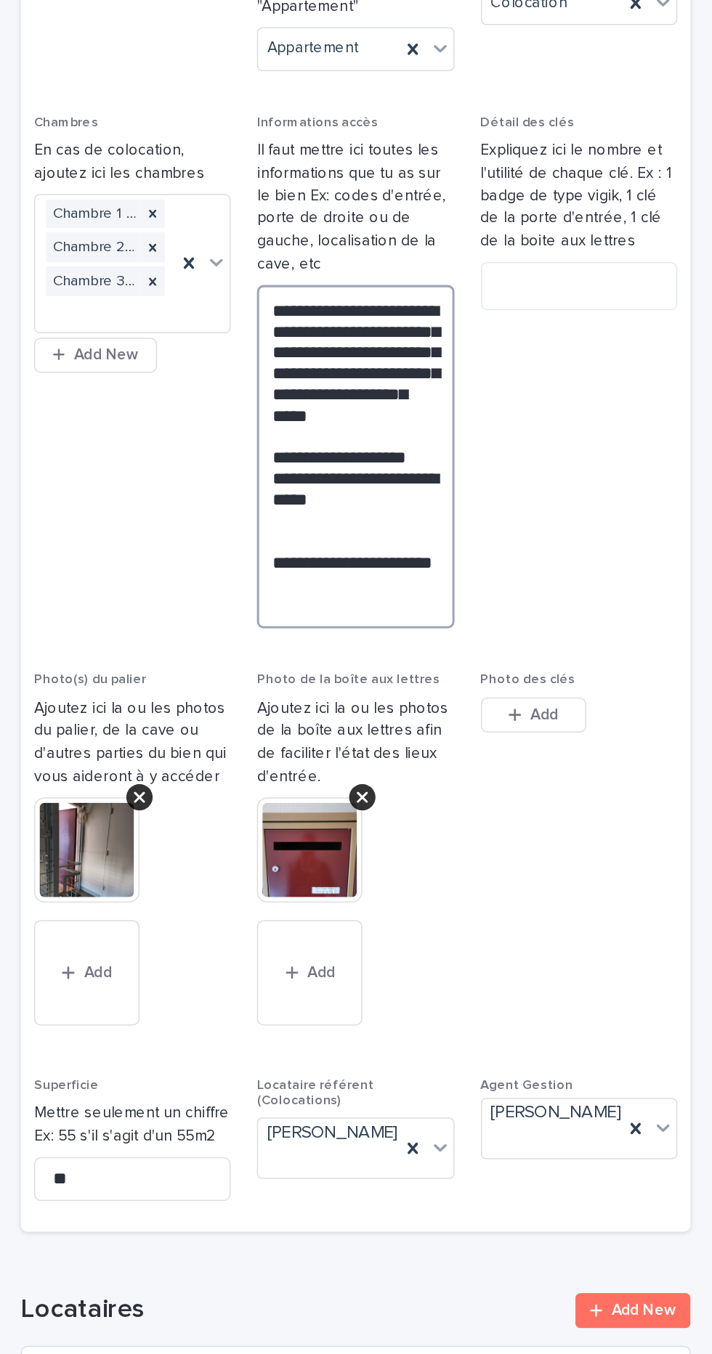
click at [420, 460] on textarea "**********" at bounding box center [475, 414] width 130 height 227
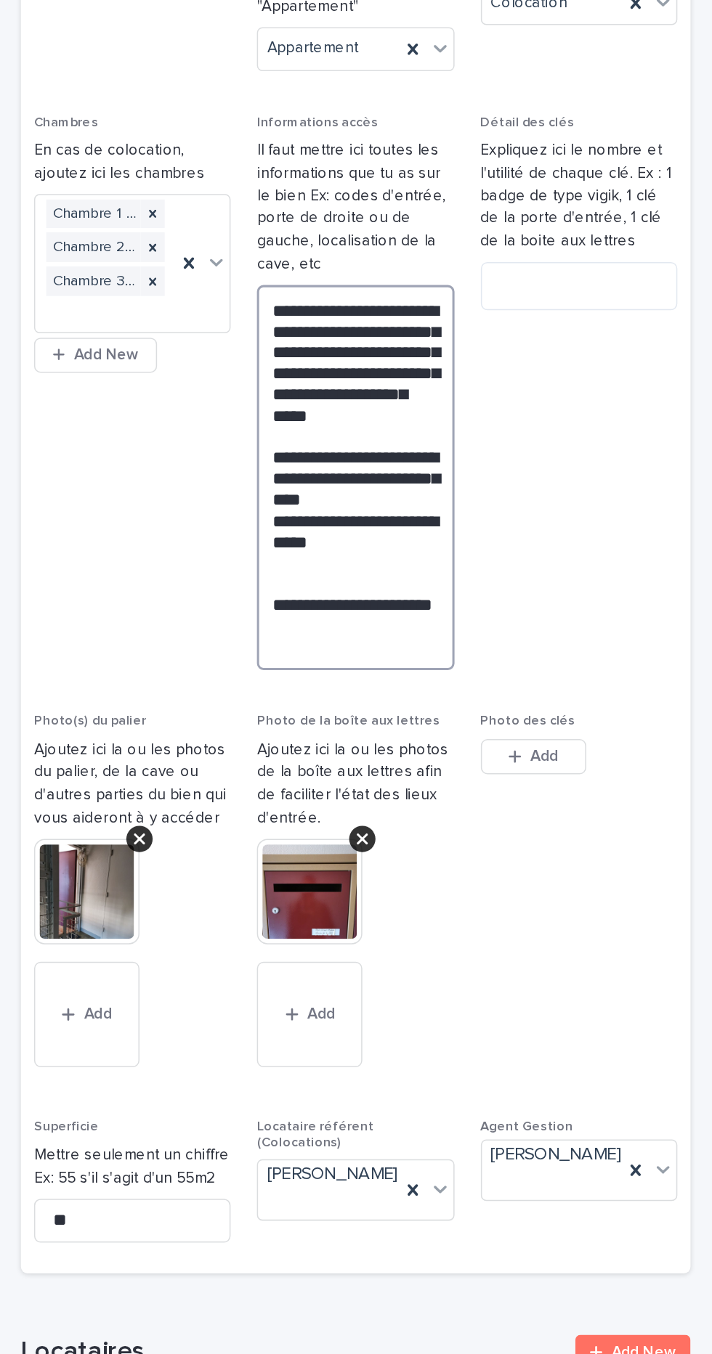
click at [491, 478] on textarea "**********" at bounding box center [475, 428] width 130 height 255
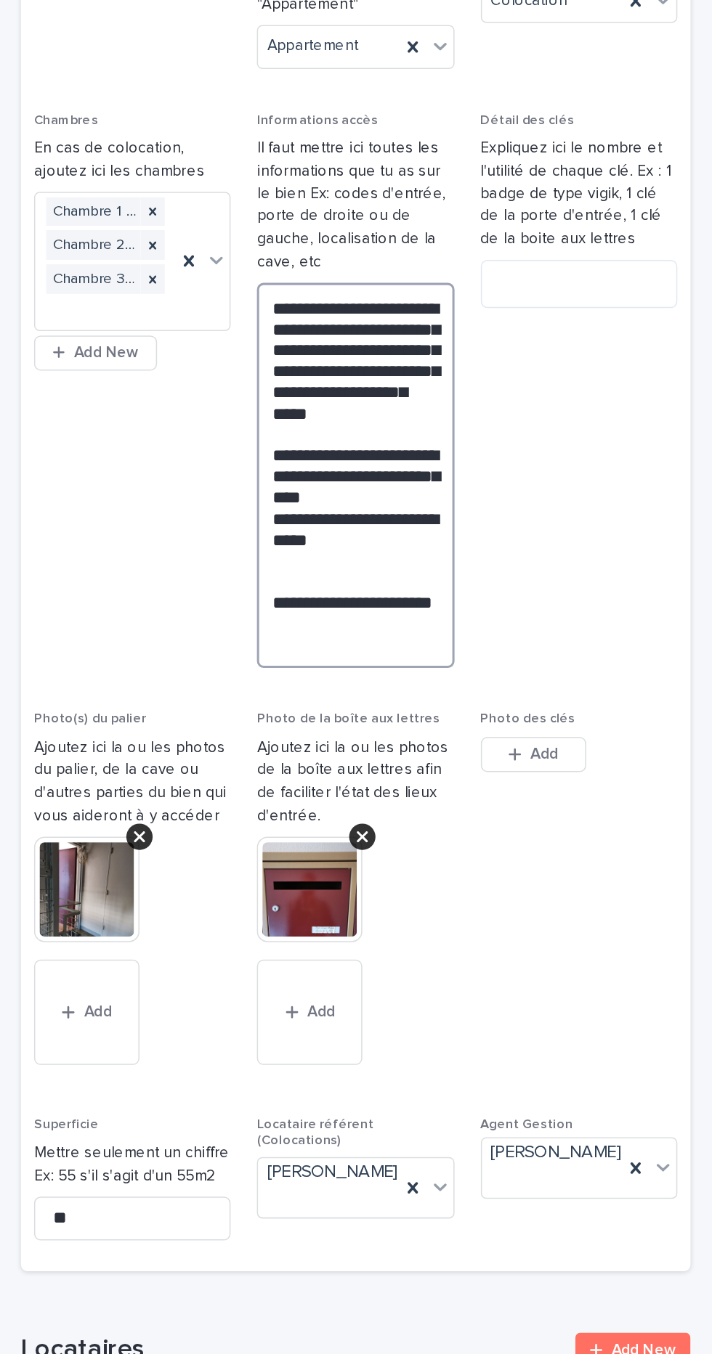
click at [486, 529] on textarea "**********" at bounding box center [475, 428] width 130 height 255
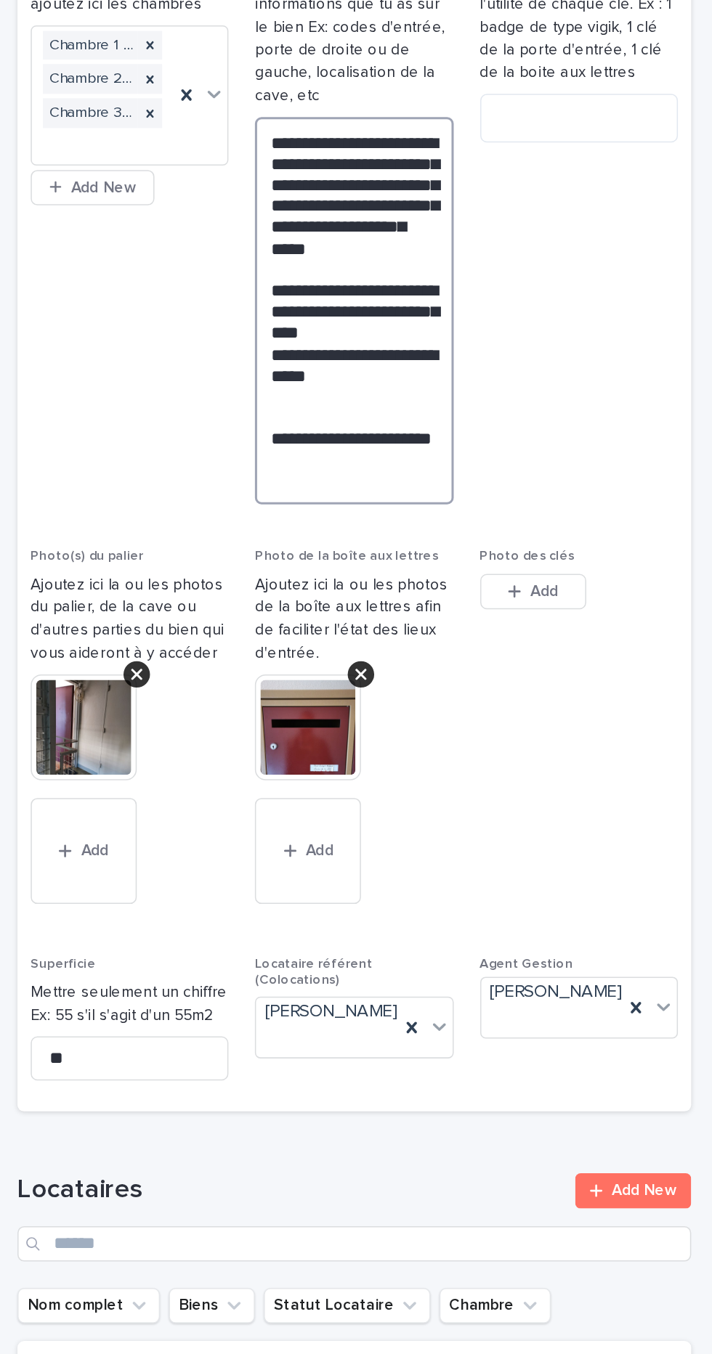
scroll to position [375, 0]
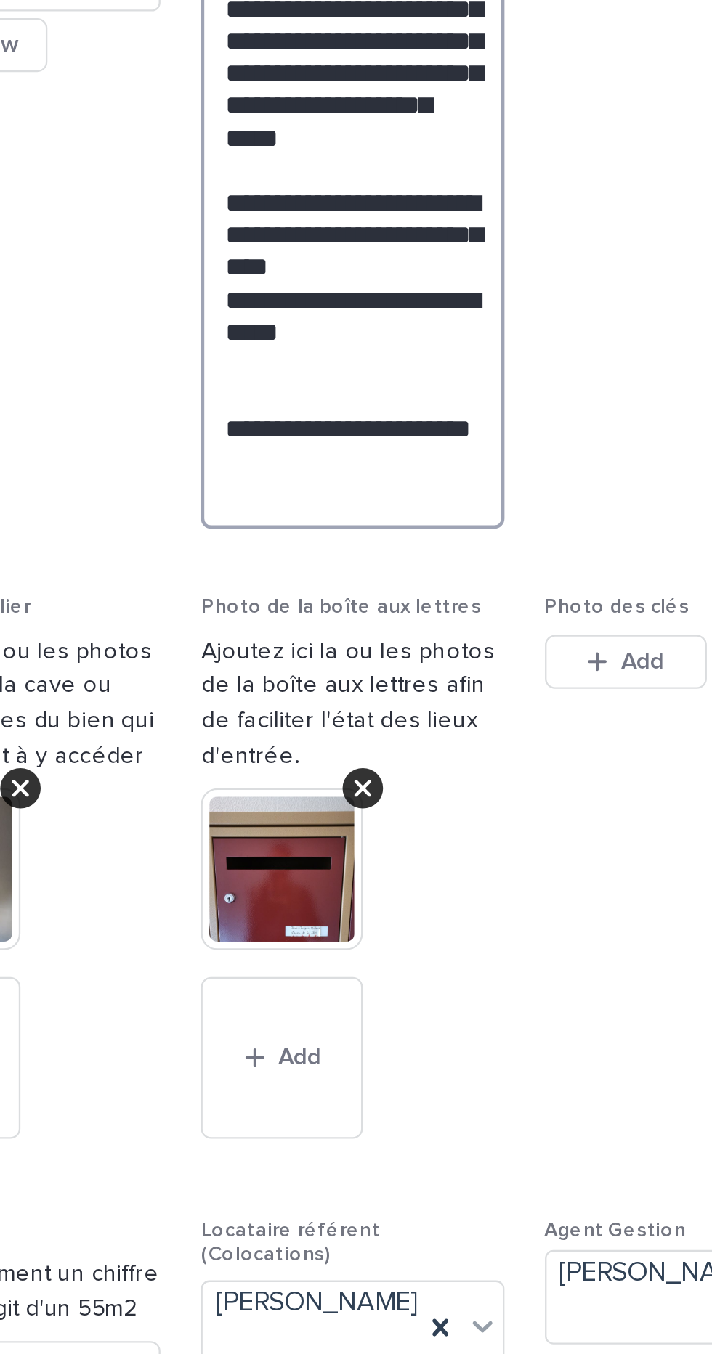
click at [497, 508] on textarea "**********" at bounding box center [475, 426] width 130 height 255
click at [462, 499] on textarea "**********" at bounding box center [475, 426] width 130 height 255
click at [465, 499] on textarea "**********" at bounding box center [475, 426] width 130 height 255
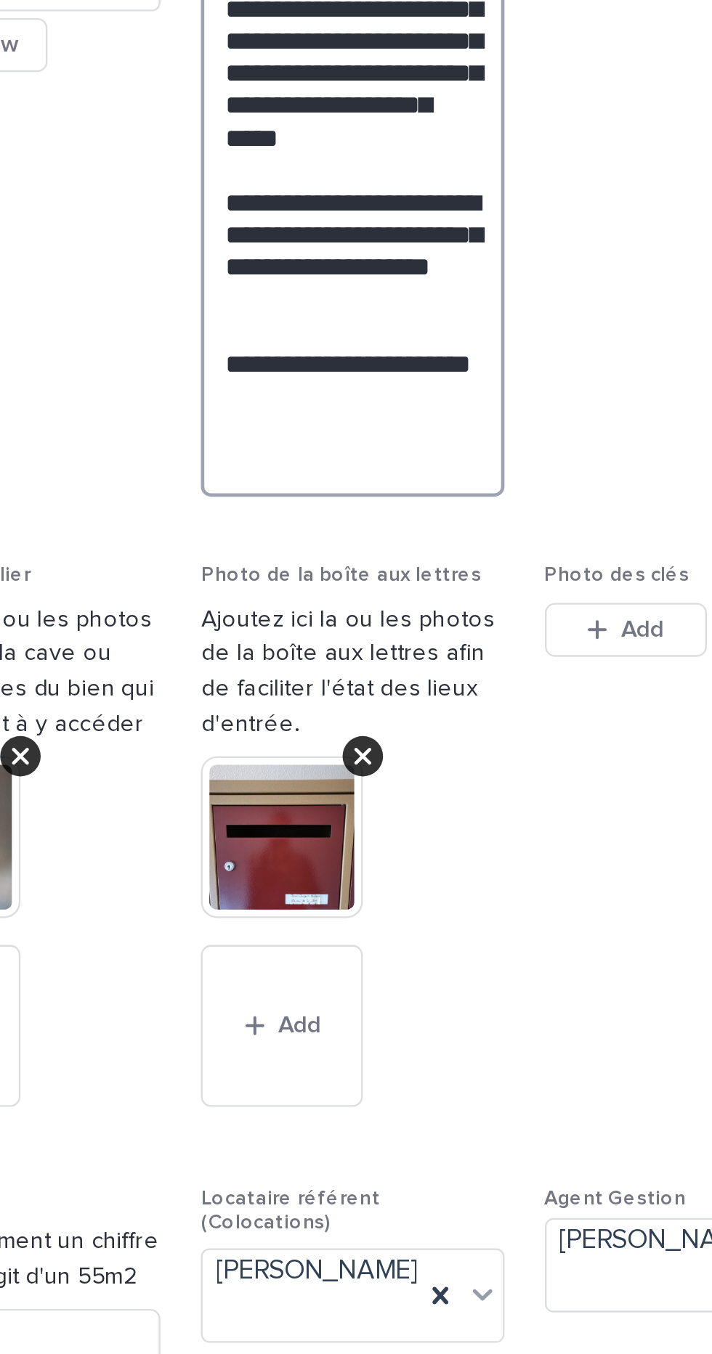
click at [496, 486] on textarea "**********" at bounding box center [475, 419] width 130 height 241
click at [494, 485] on textarea "**********" at bounding box center [475, 419] width 130 height 241
type textarea "**********"
click at [488, 490] on textarea "**********" at bounding box center [475, 419] width 130 height 241
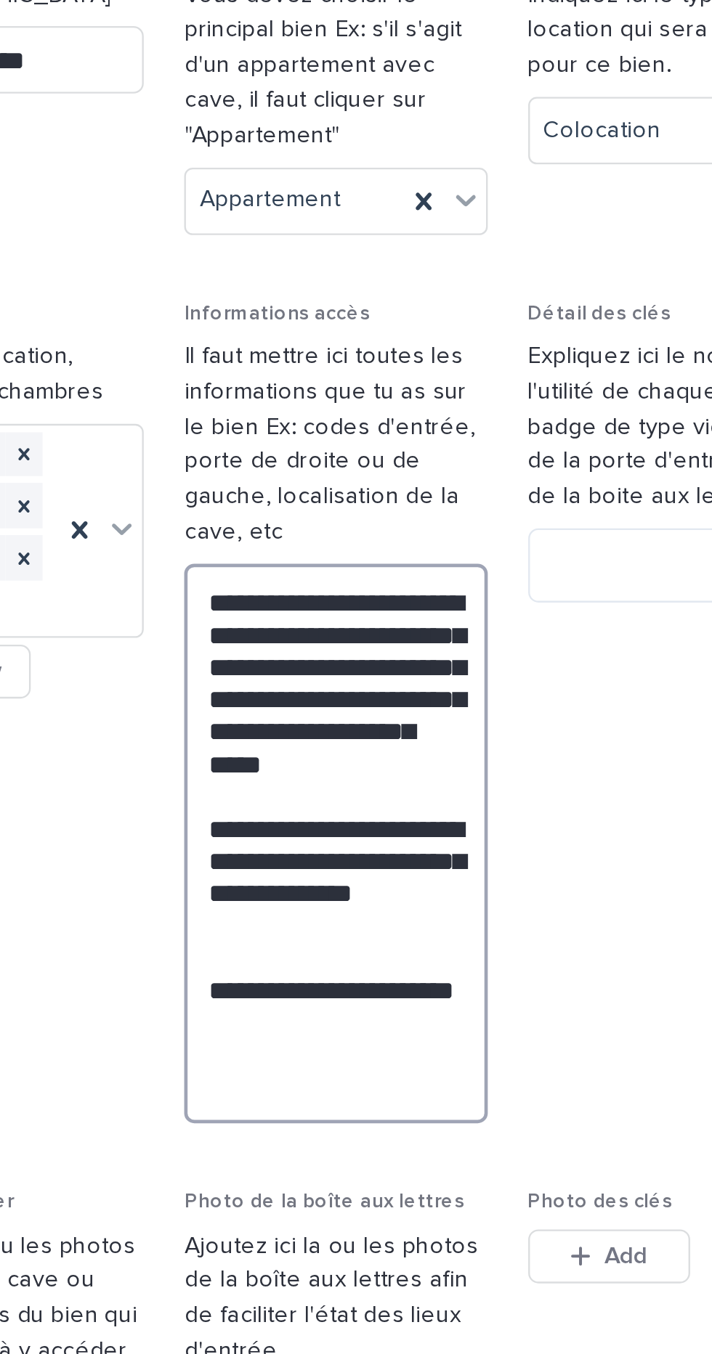
scroll to position [26, 0]
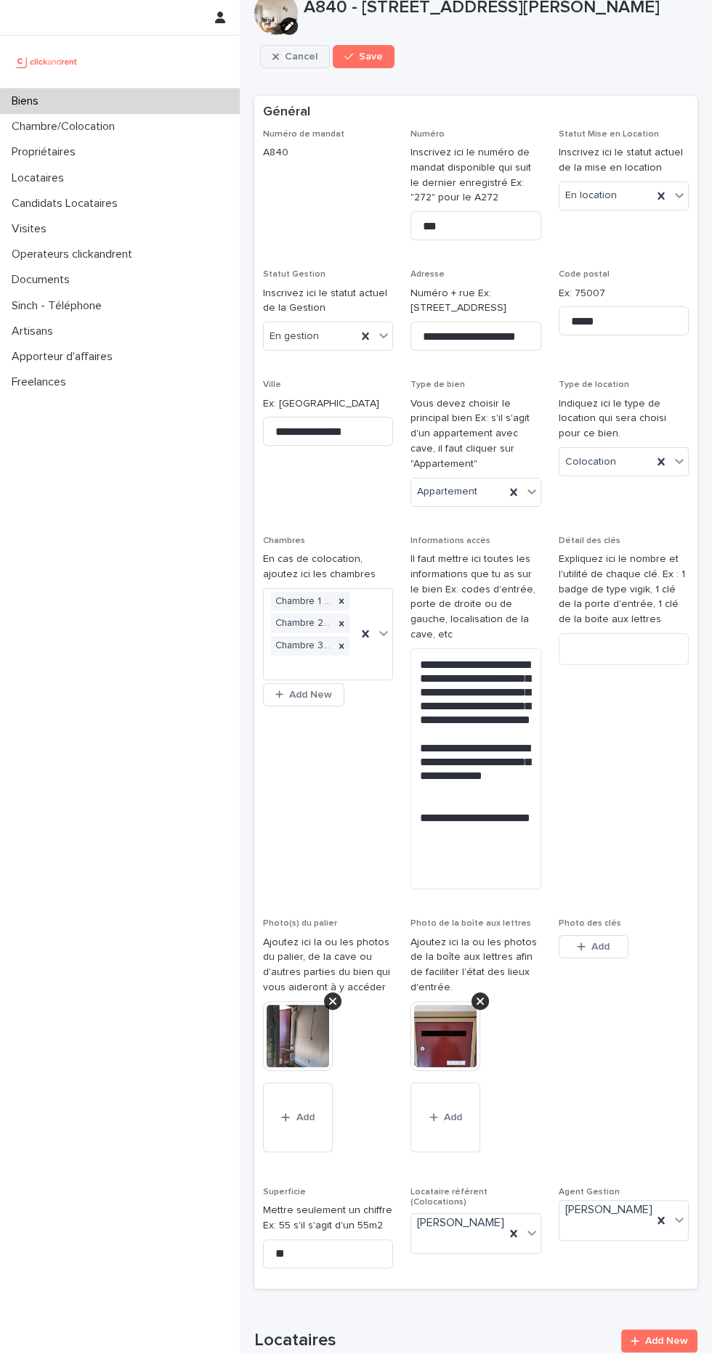
click at [283, 68] on button "Cancel" at bounding box center [295, 56] width 70 height 23
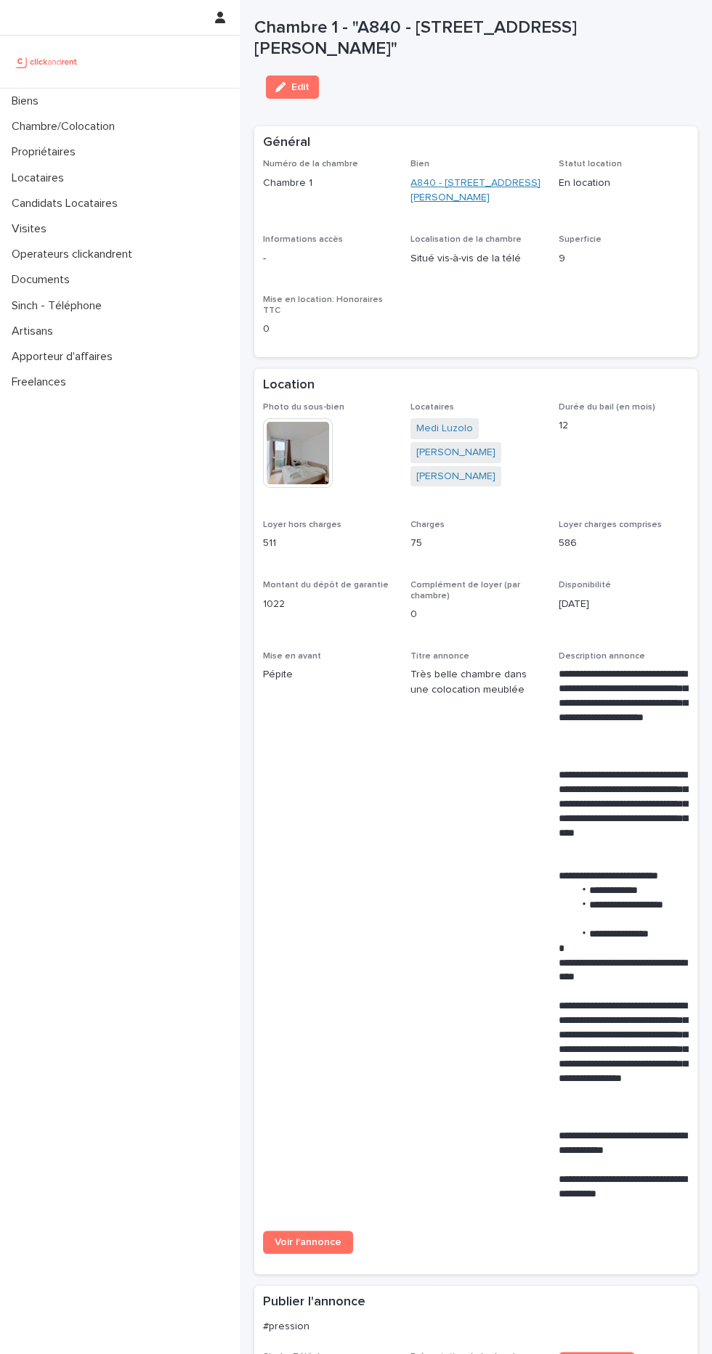
click at [436, 206] on link "A840 - [STREET_ADDRESS][PERSON_NAME]" at bounding box center [475, 191] width 130 height 30
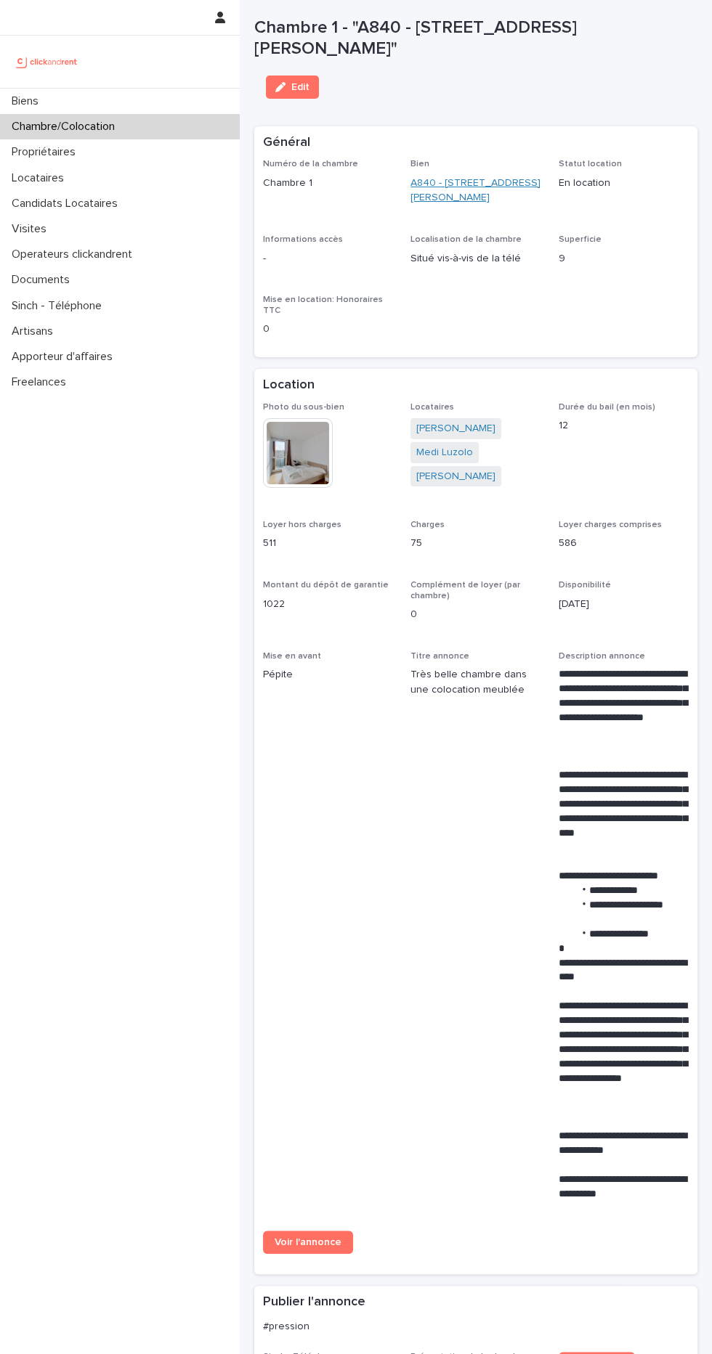
click at [472, 197] on link "A840 - [STREET_ADDRESS][PERSON_NAME]" at bounding box center [475, 191] width 130 height 30
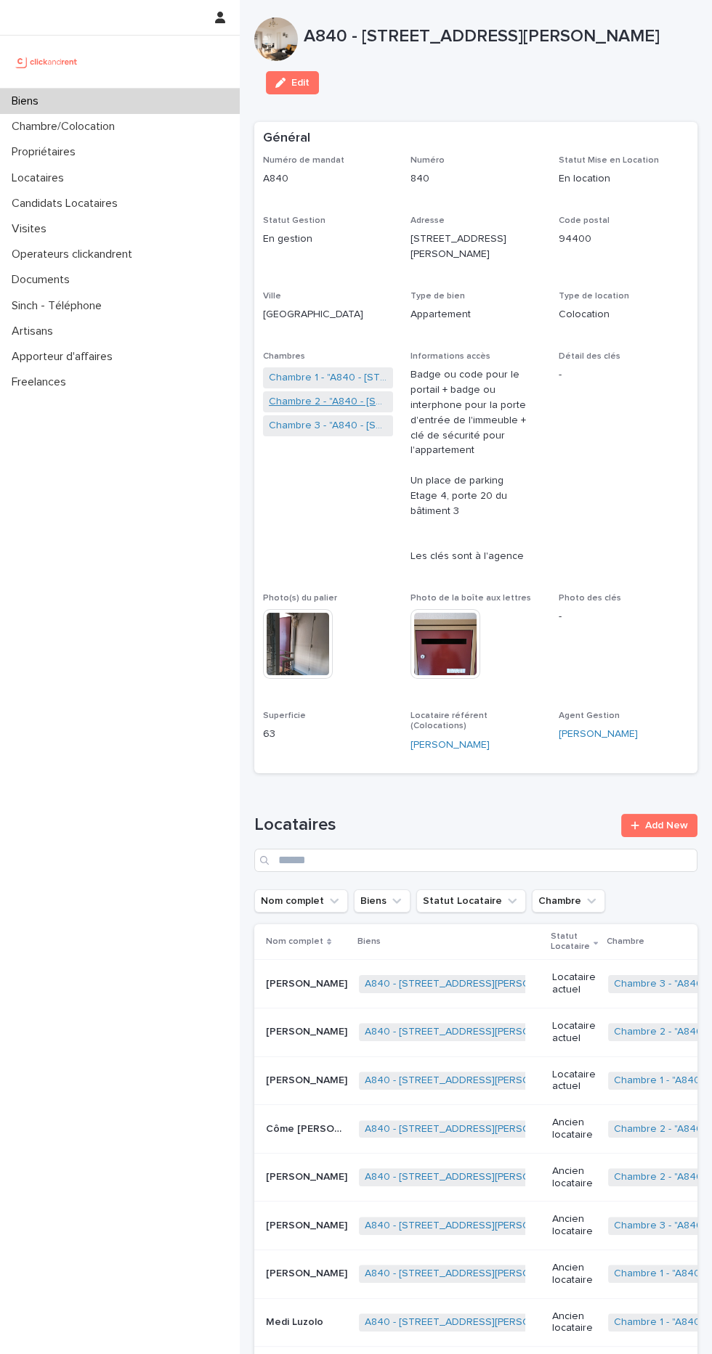
click at [322, 410] on link "Chambre 2 - "A840 - [STREET_ADDRESS][PERSON_NAME]"" at bounding box center [328, 401] width 118 height 15
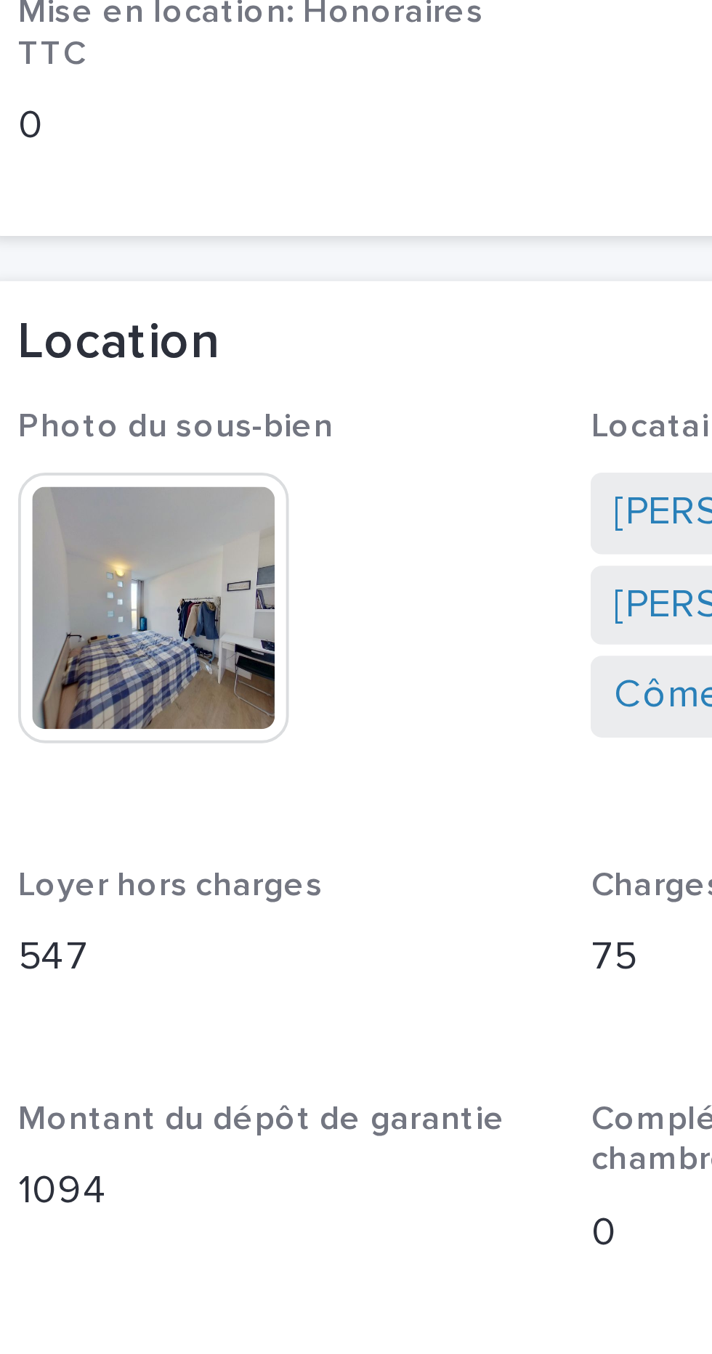
scroll to position [1, 0]
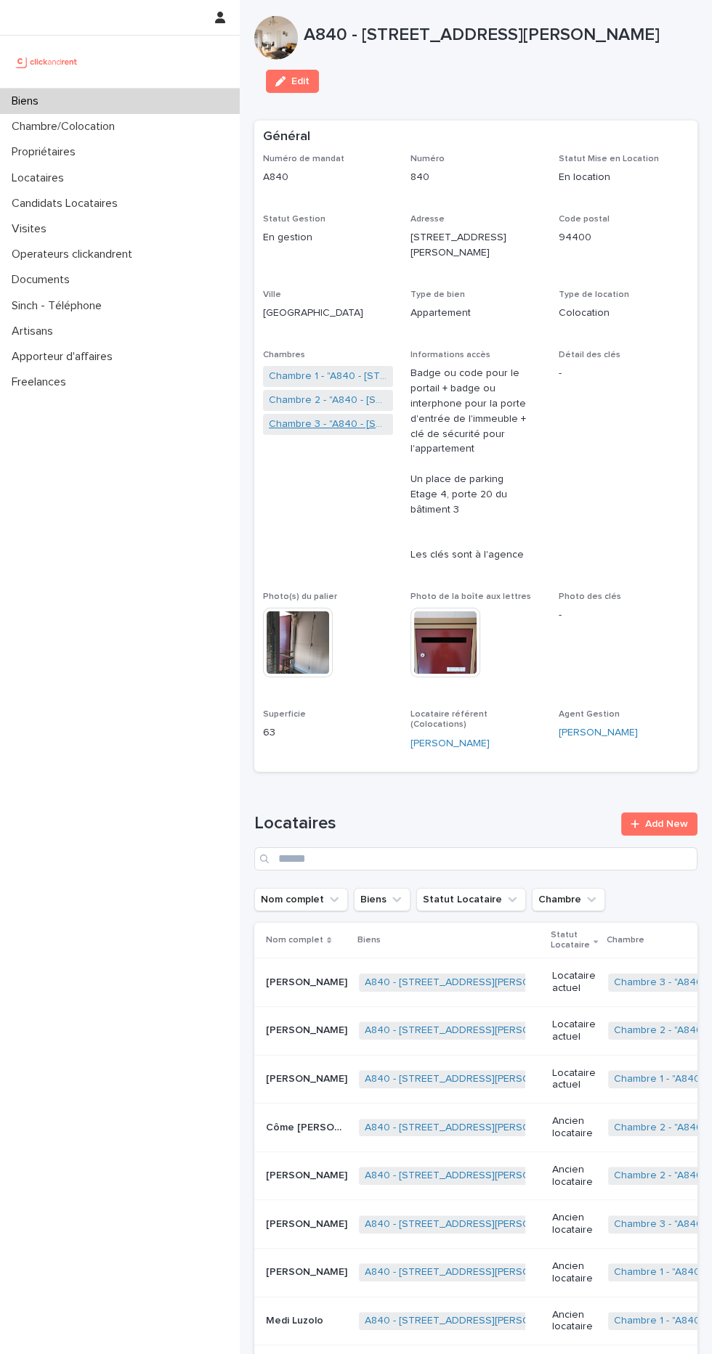
click at [342, 432] on link "Chambre 3 - "A840 - [STREET_ADDRESS][PERSON_NAME]"" at bounding box center [328, 424] width 118 height 15
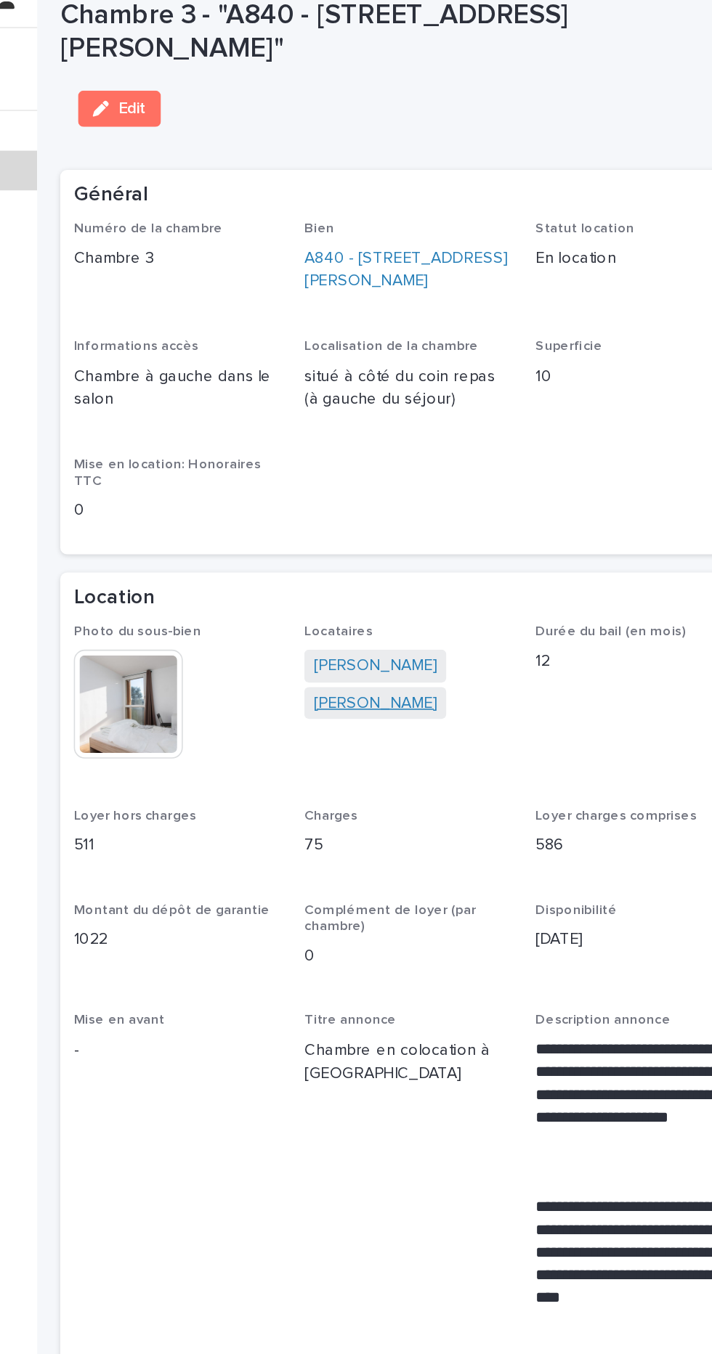
click at [463, 471] on link "[PERSON_NAME]" at bounding box center [455, 467] width 79 height 15
click at [462, 447] on link "[PERSON_NAME]" at bounding box center [455, 443] width 79 height 15
click at [463, 473] on link "[PERSON_NAME]" at bounding box center [455, 467] width 79 height 15
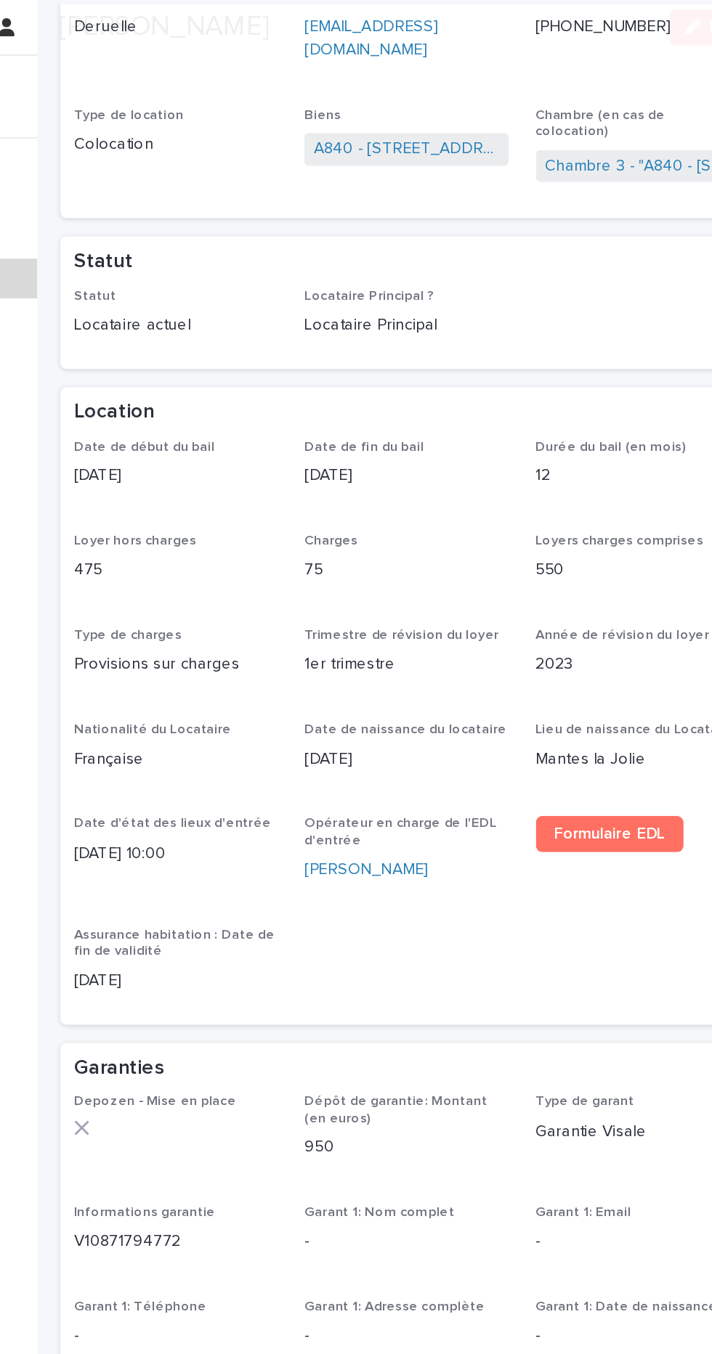
scroll to position [810, 0]
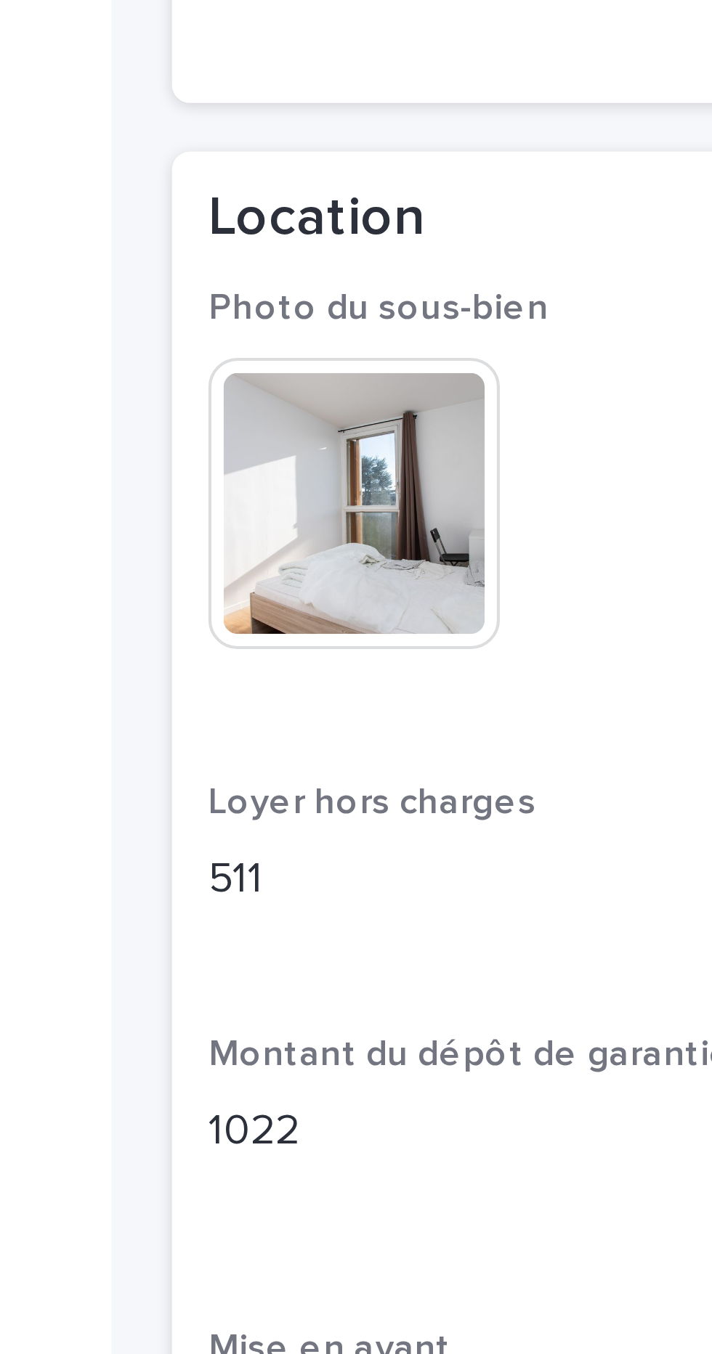
scroll to position [32, 0]
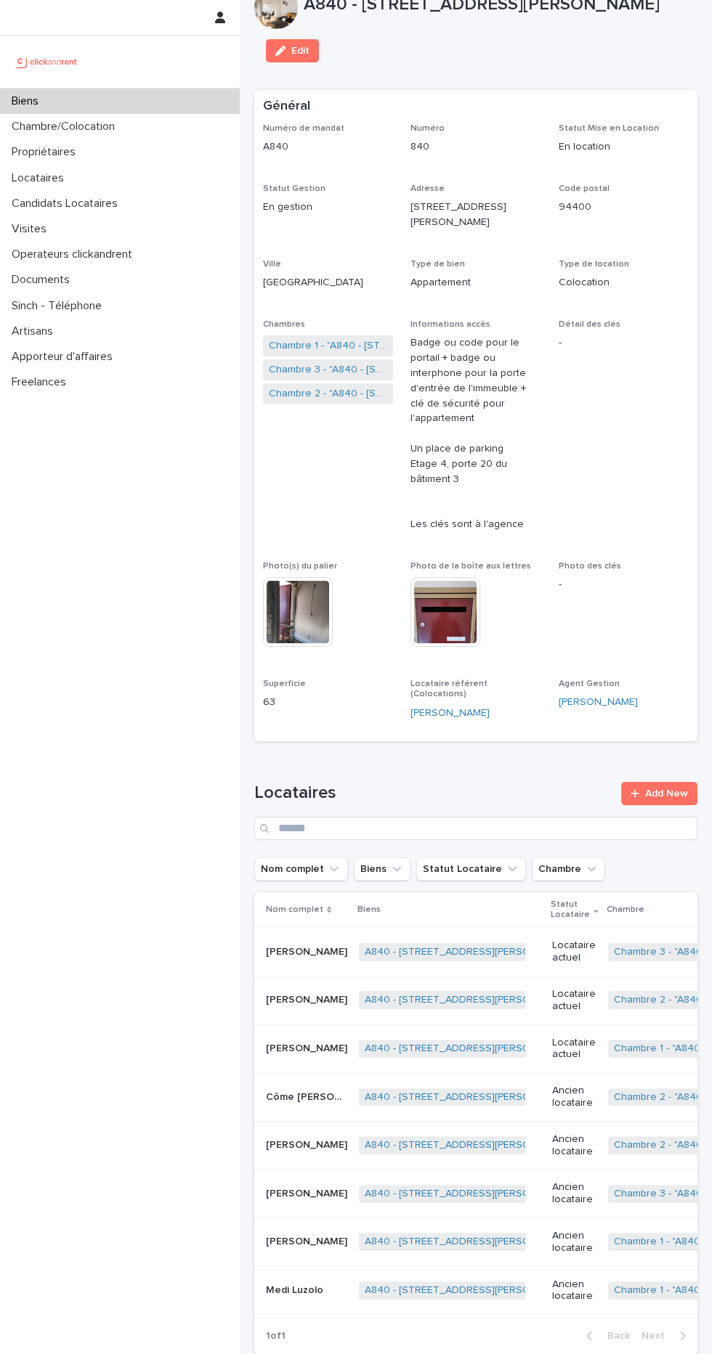
scroll to position [33, 0]
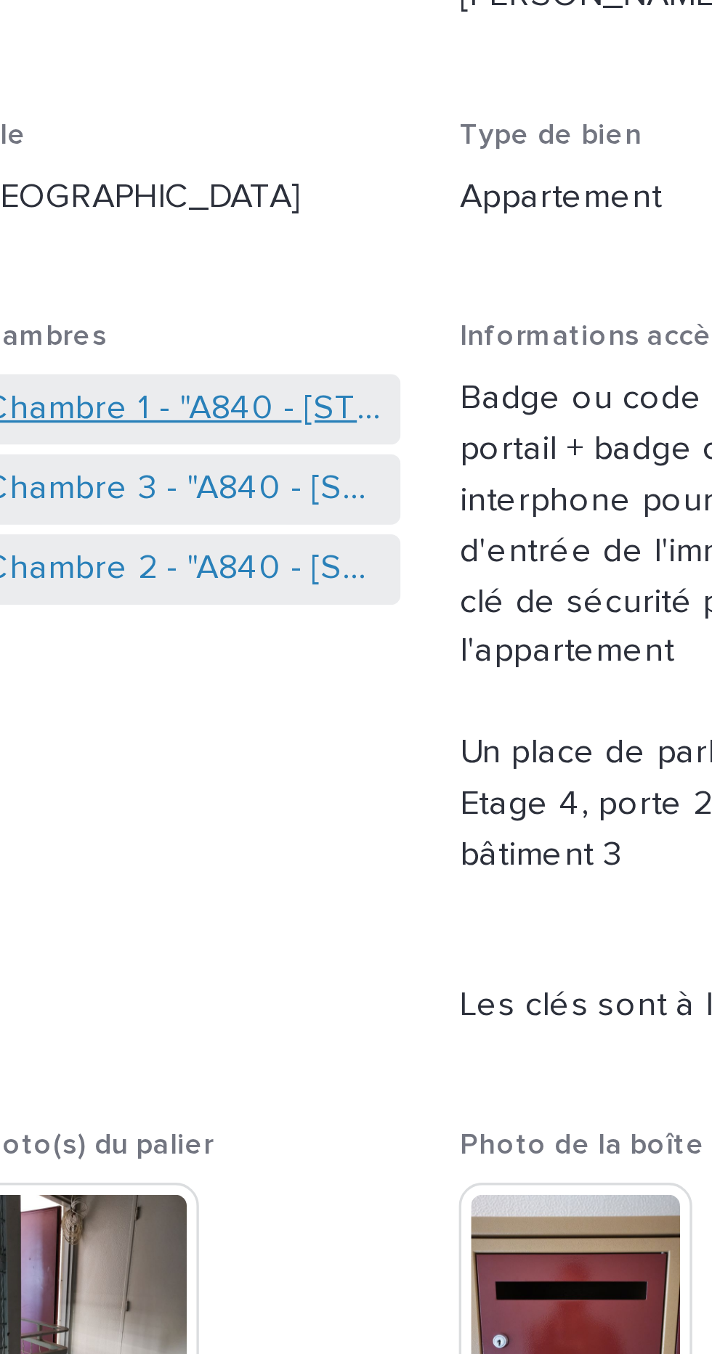
click at [350, 351] on link "Chambre 1 - "A840 - [STREET_ADDRESS][PERSON_NAME]"" at bounding box center [328, 345] width 118 height 15
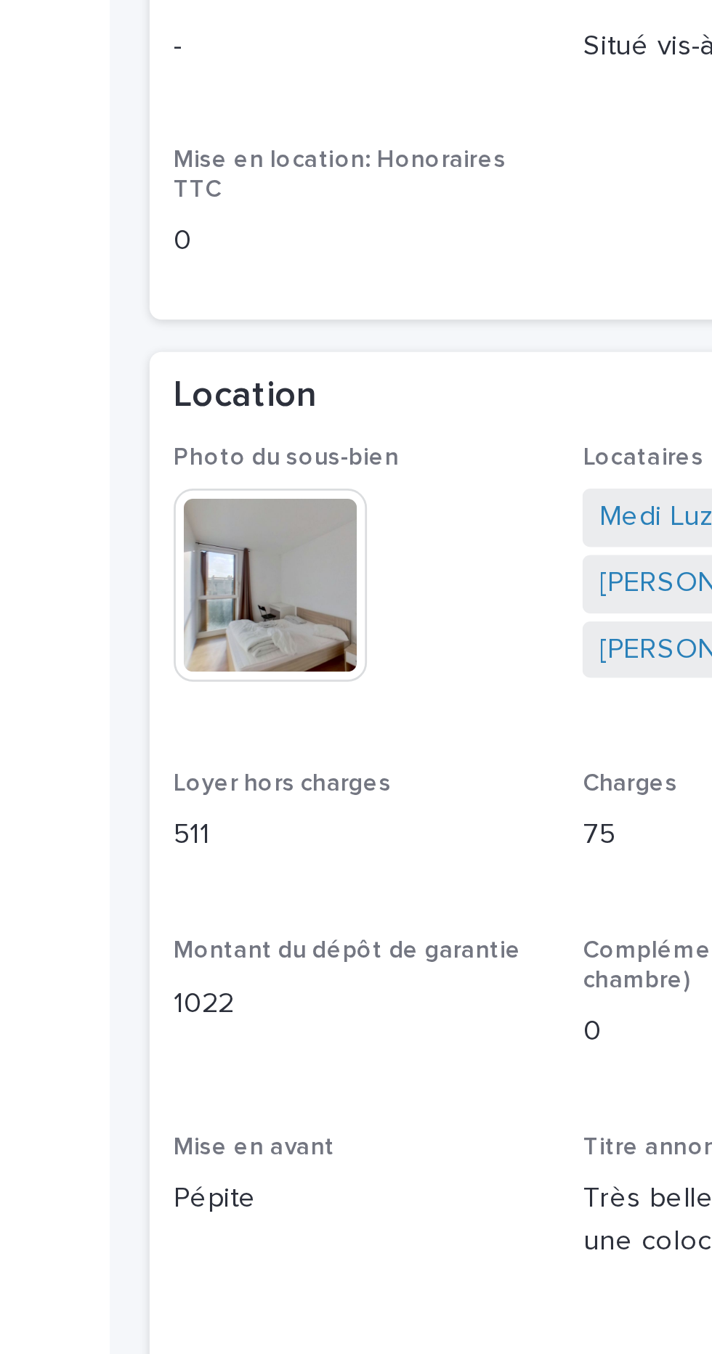
scroll to position [4, 0]
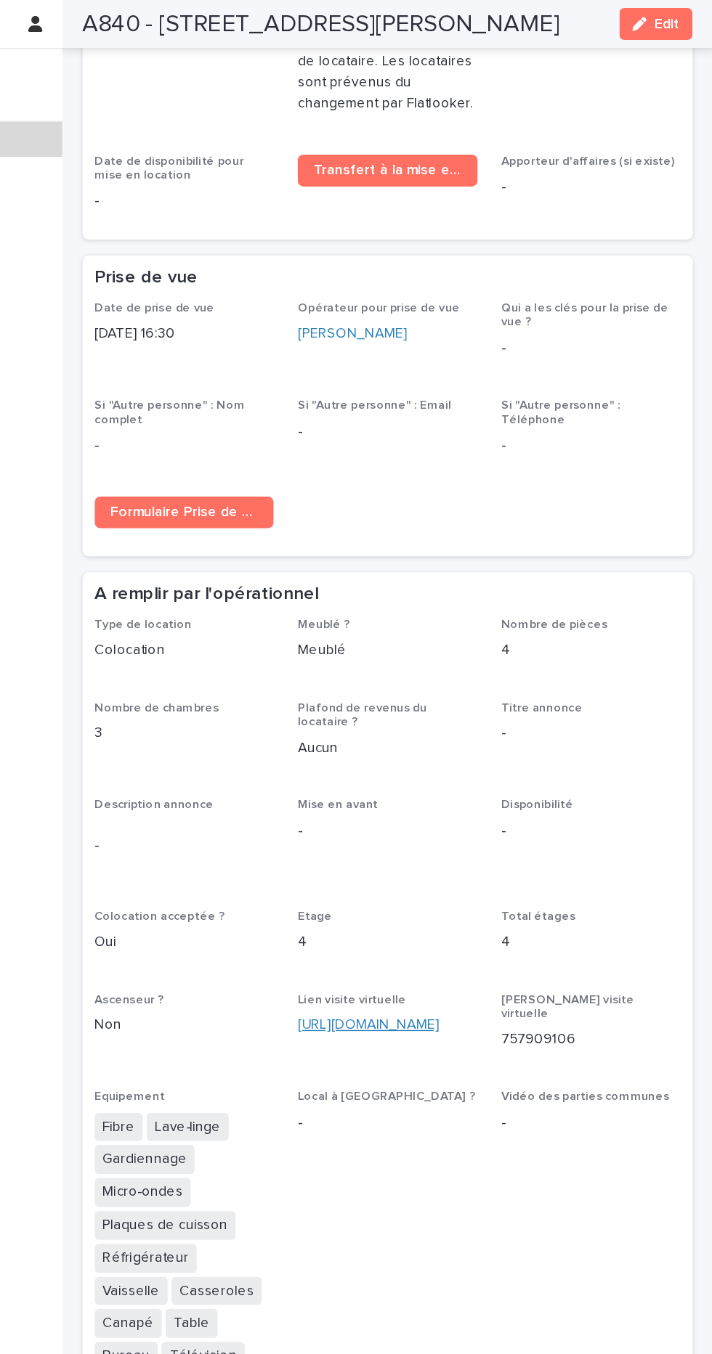
click at [502, 740] on link "[URL][DOMAIN_NAME]" at bounding box center [461, 745] width 102 height 10
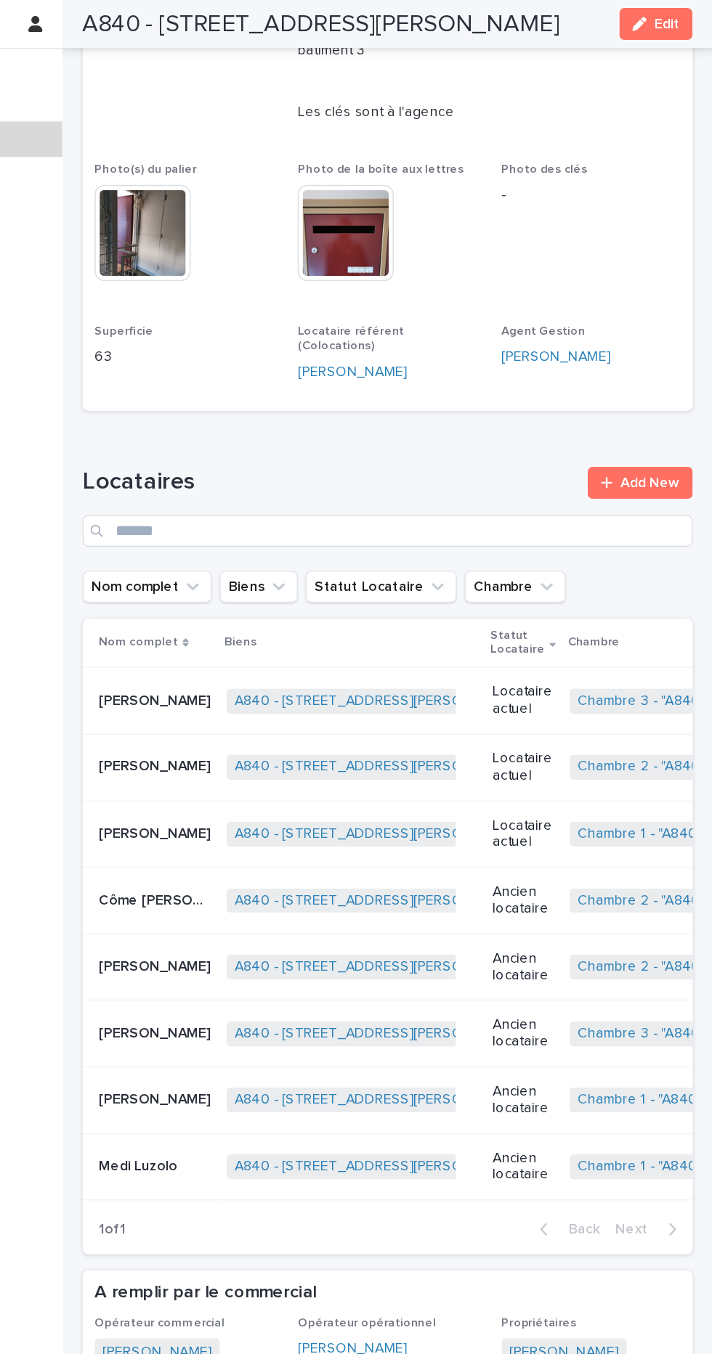
scroll to position [486, 0]
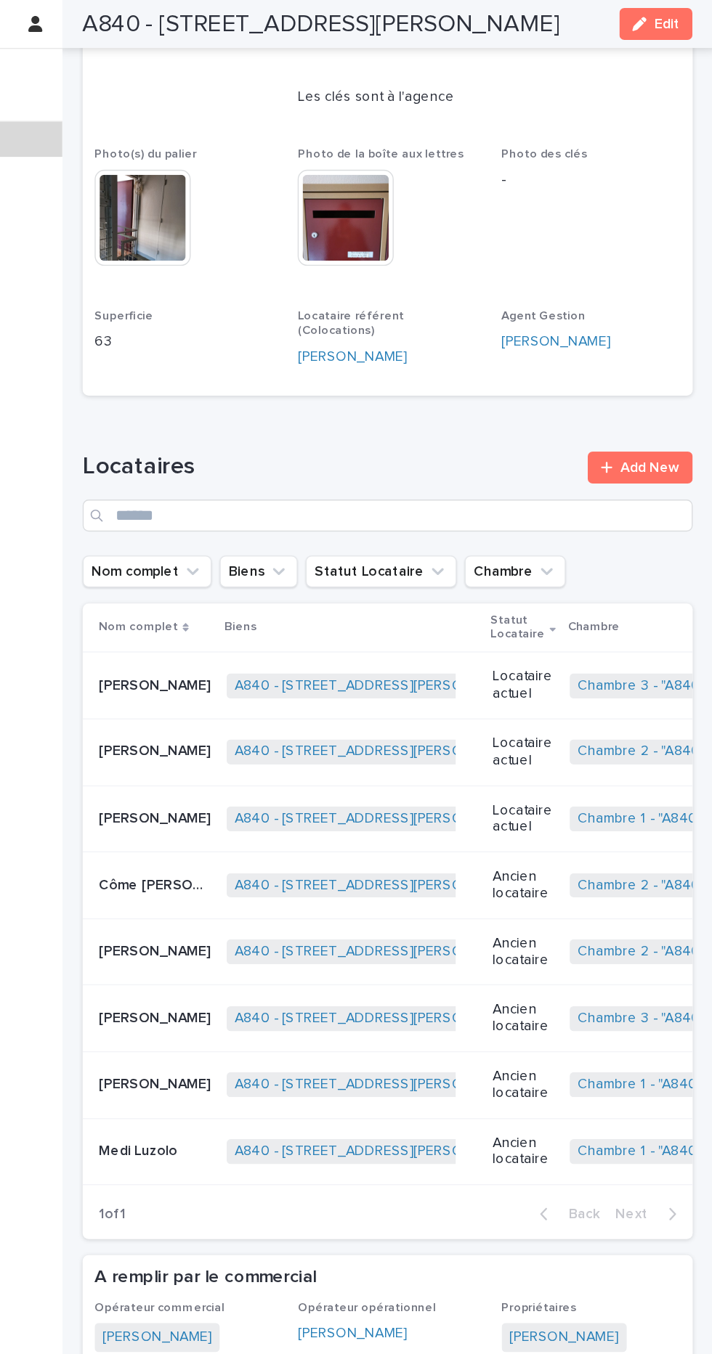
click at [677, 856] on td "Chambre 1 - "A840 - [STREET_ADDRESS][PERSON_NAME]" + 0" at bounding box center [707, 836] width 211 height 49
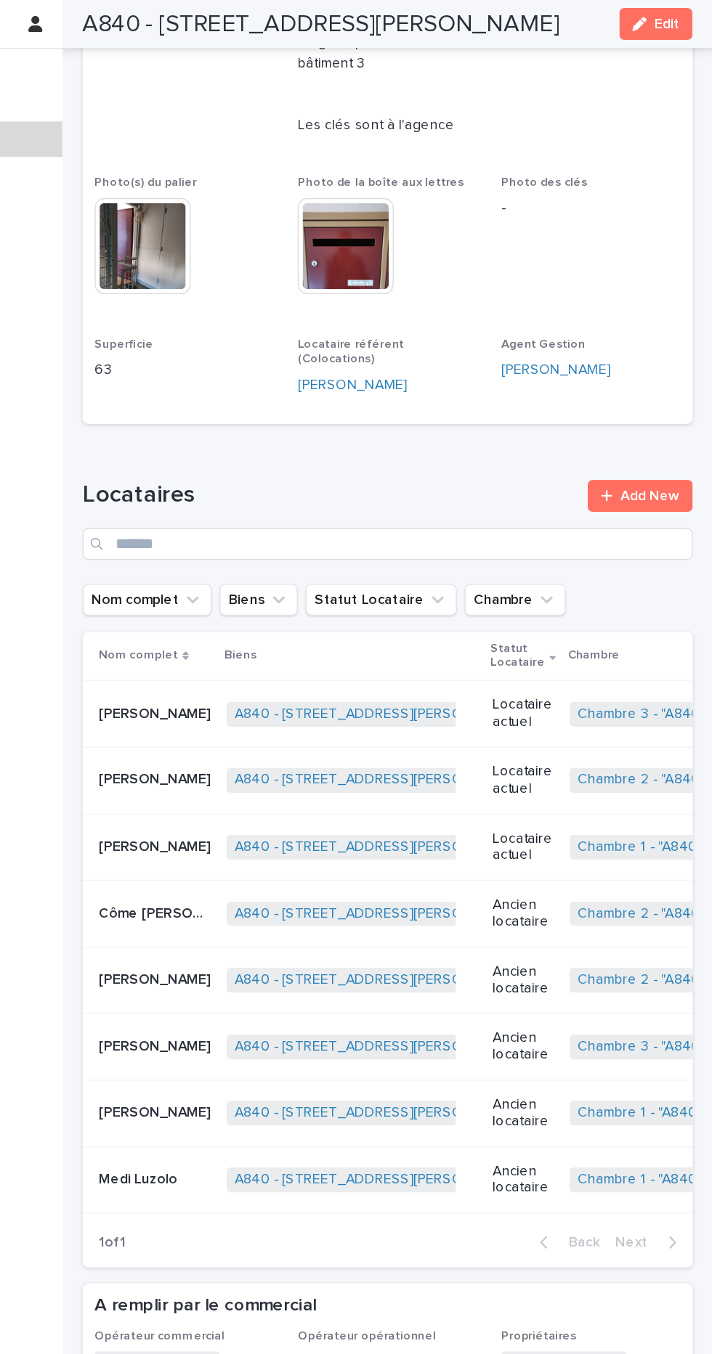
scroll to position [479, 0]
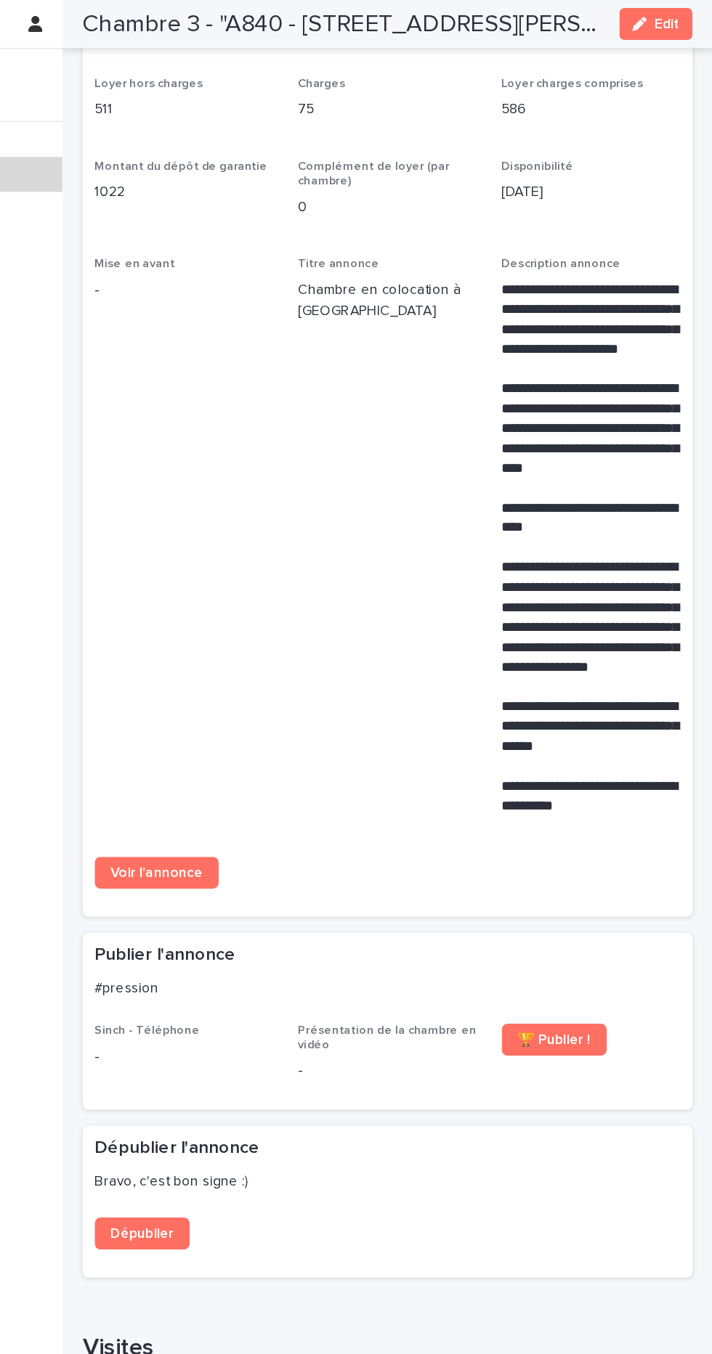
scroll to position [446, 0]
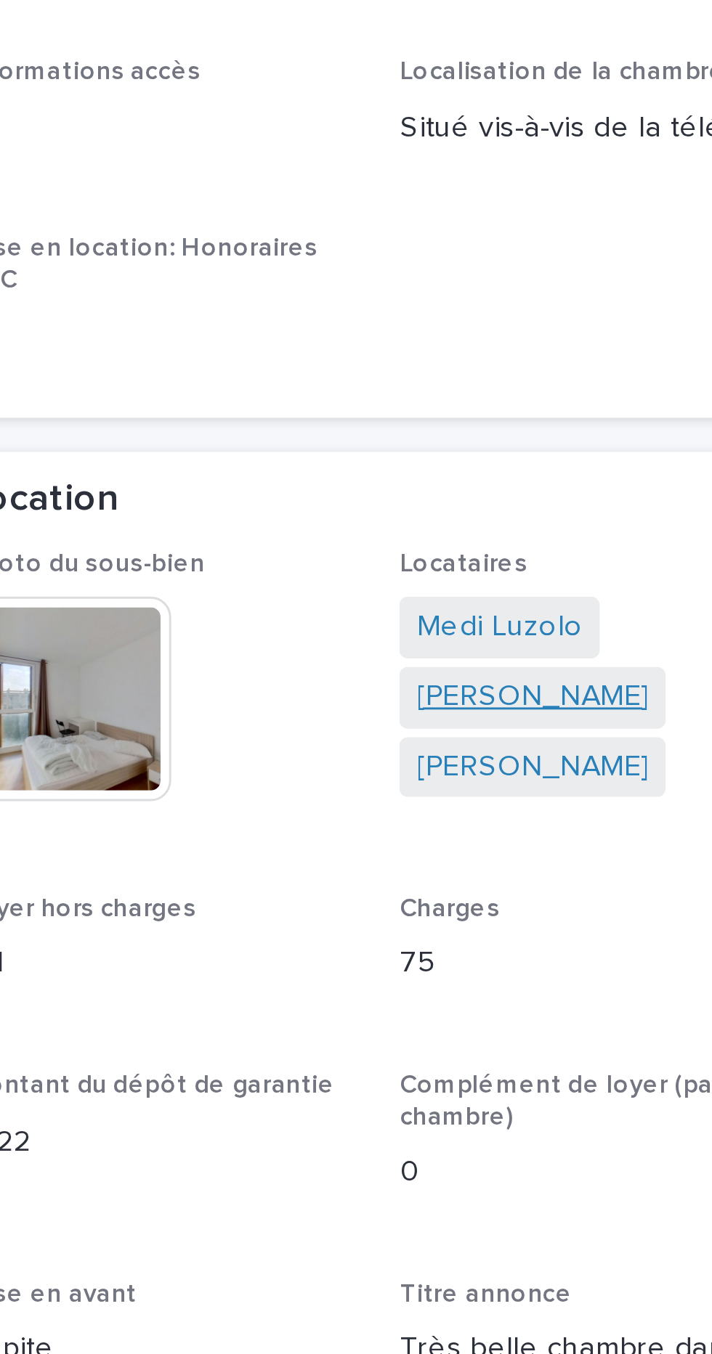
click at [476, 457] on link "[PERSON_NAME]" at bounding box center [455, 452] width 79 height 15
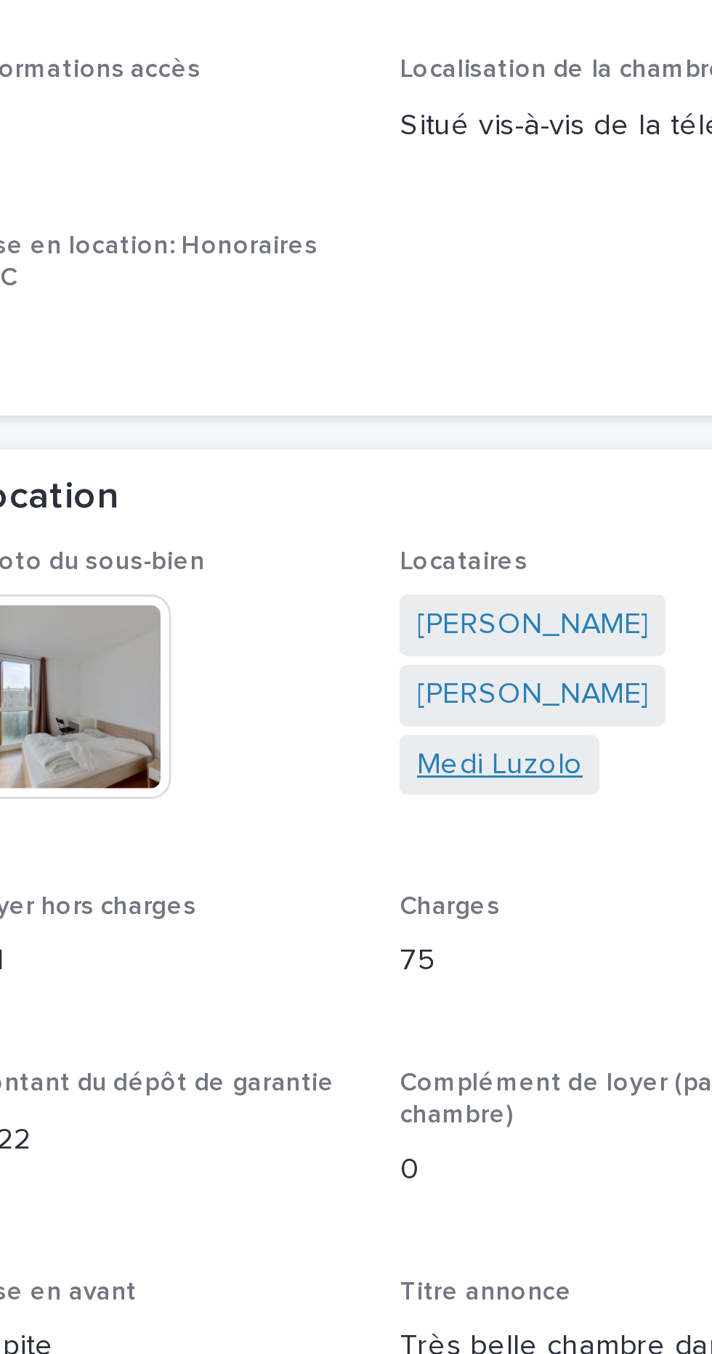
click at [461, 478] on link "Medi Luzolo" at bounding box center [444, 475] width 57 height 15
